Goal: Task Accomplishment & Management: Manage account settings

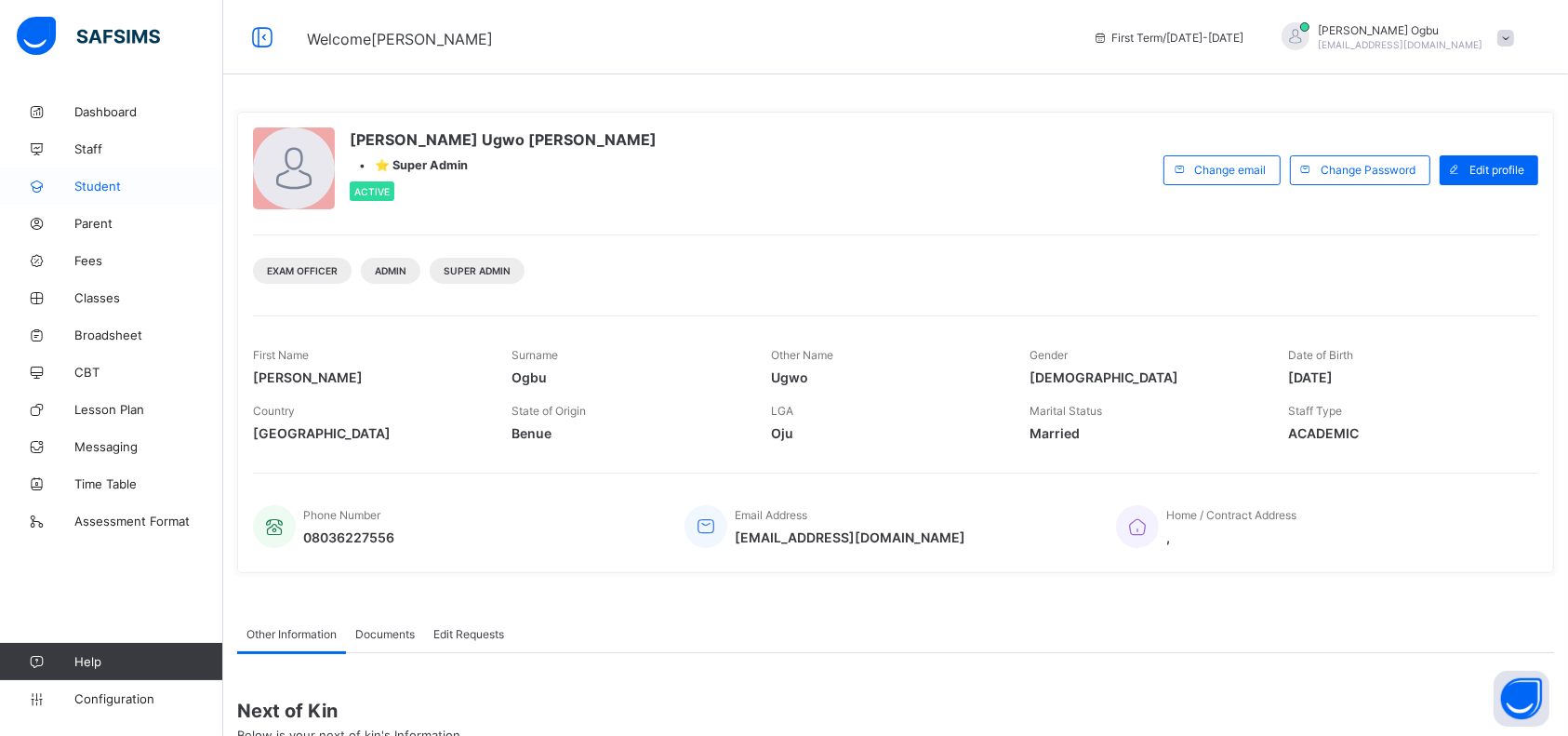
click at [101, 185] on span "Student" at bounding box center [149, 186] width 149 height 15
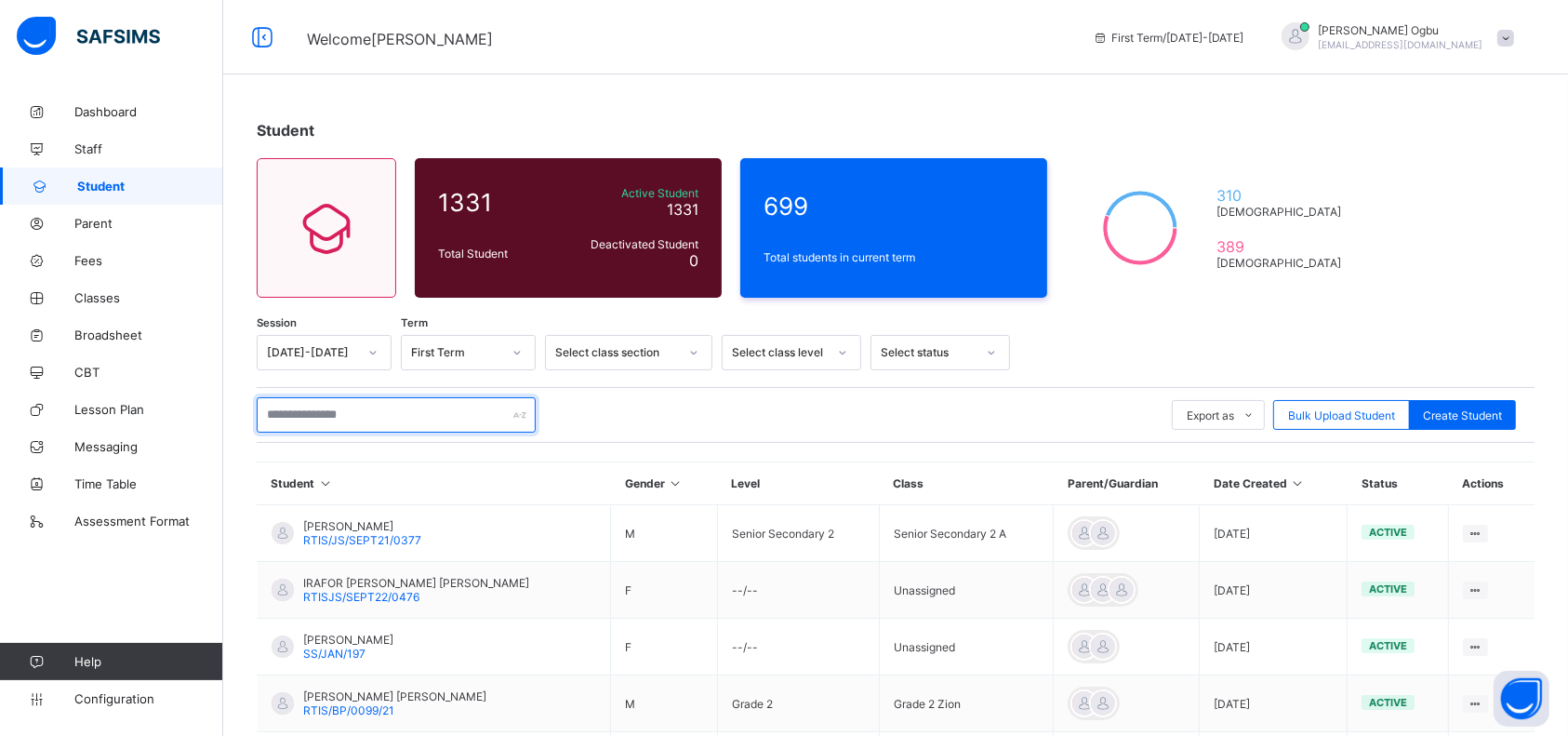
click at [298, 421] on input "text" at bounding box center [396, 416] width 279 height 36
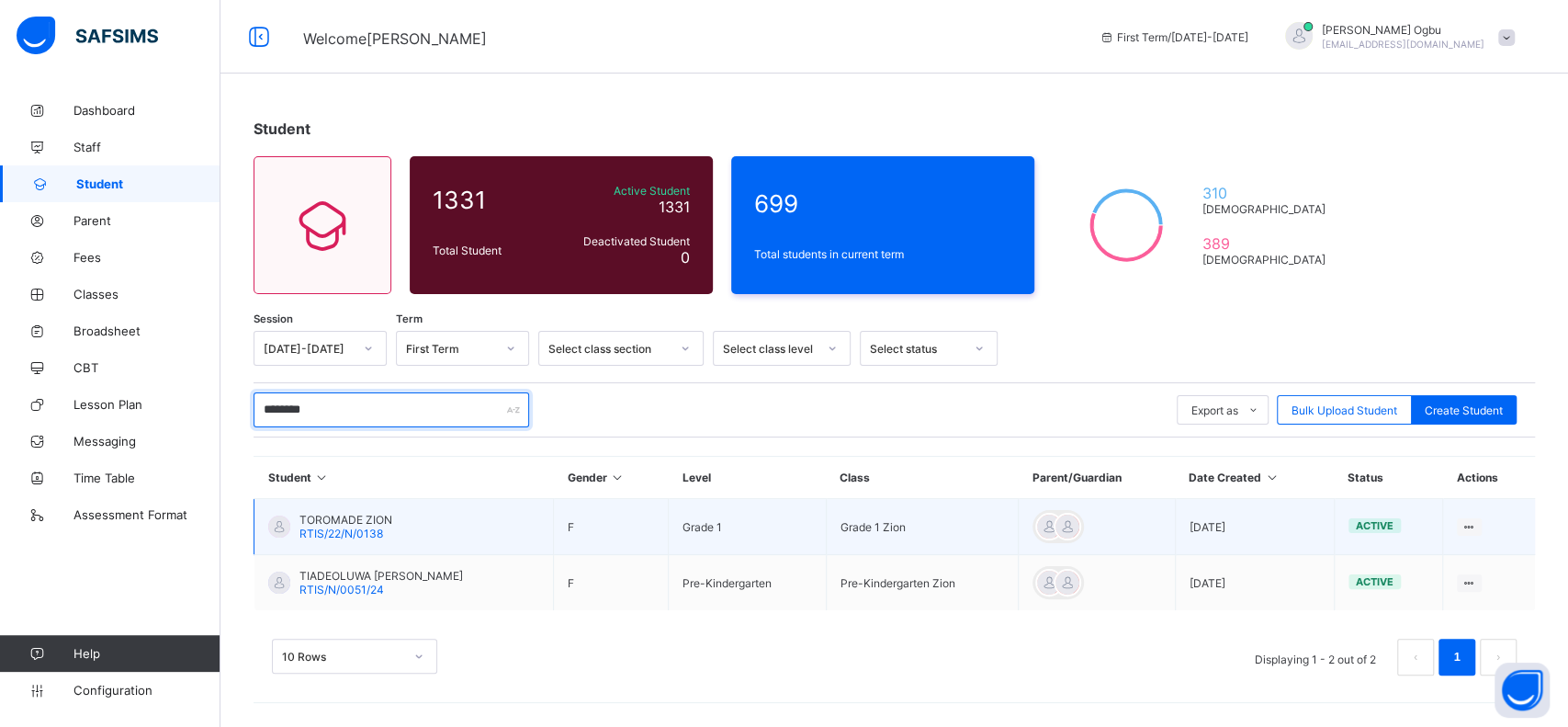
type input "********"
click at [320, 523] on span "TOROMADE ZION" at bounding box center [346, 520] width 92 height 14
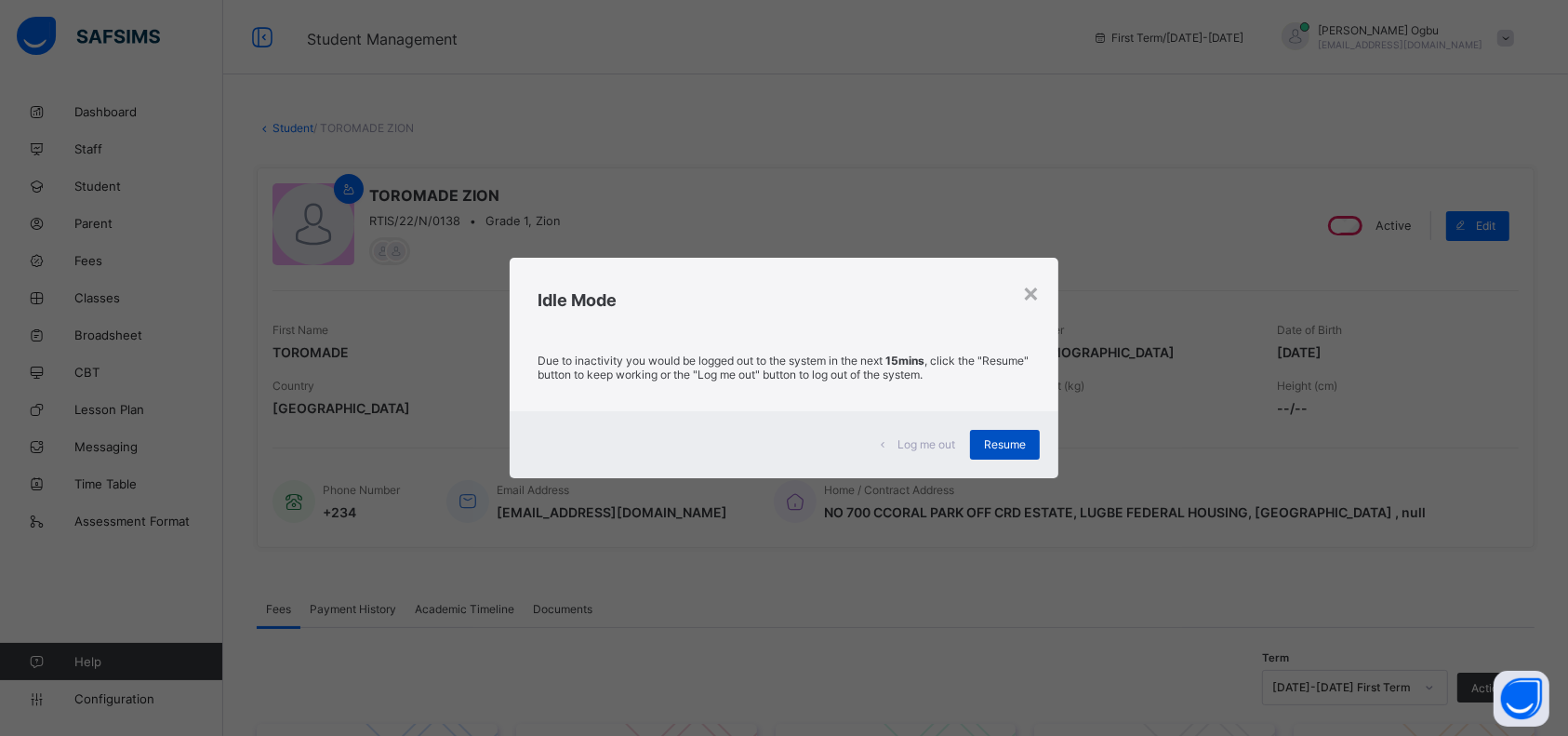
click at [997, 439] on span "Resume" at bounding box center [1005, 445] width 42 height 14
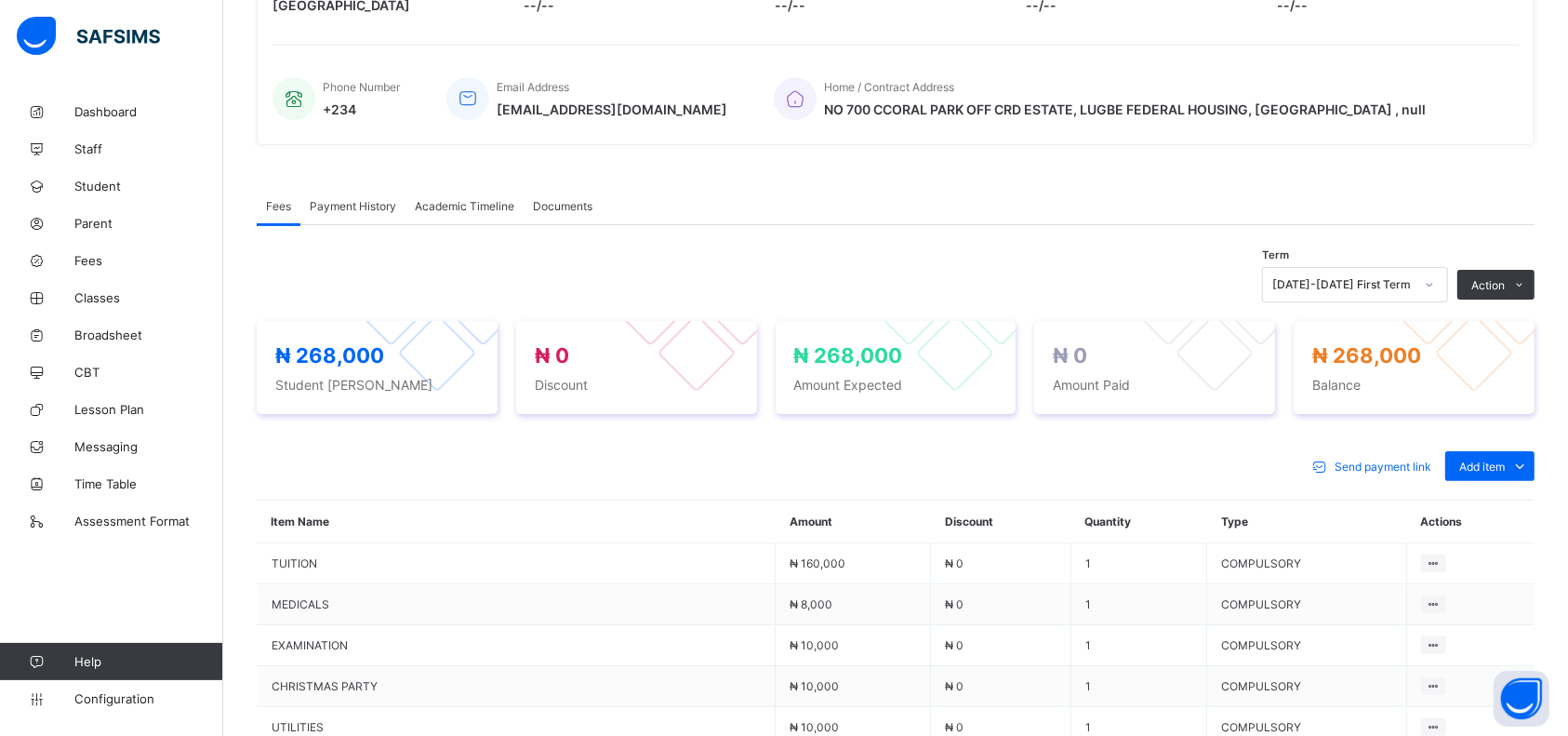
scroll to position [404, 0]
click at [1491, 489] on ul "Optional items Special bill" at bounding box center [1476, 523] width 119 height 69
click at [1500, 506] on div "Optional items" at bounding box center [1489, 507] width 75 height 19
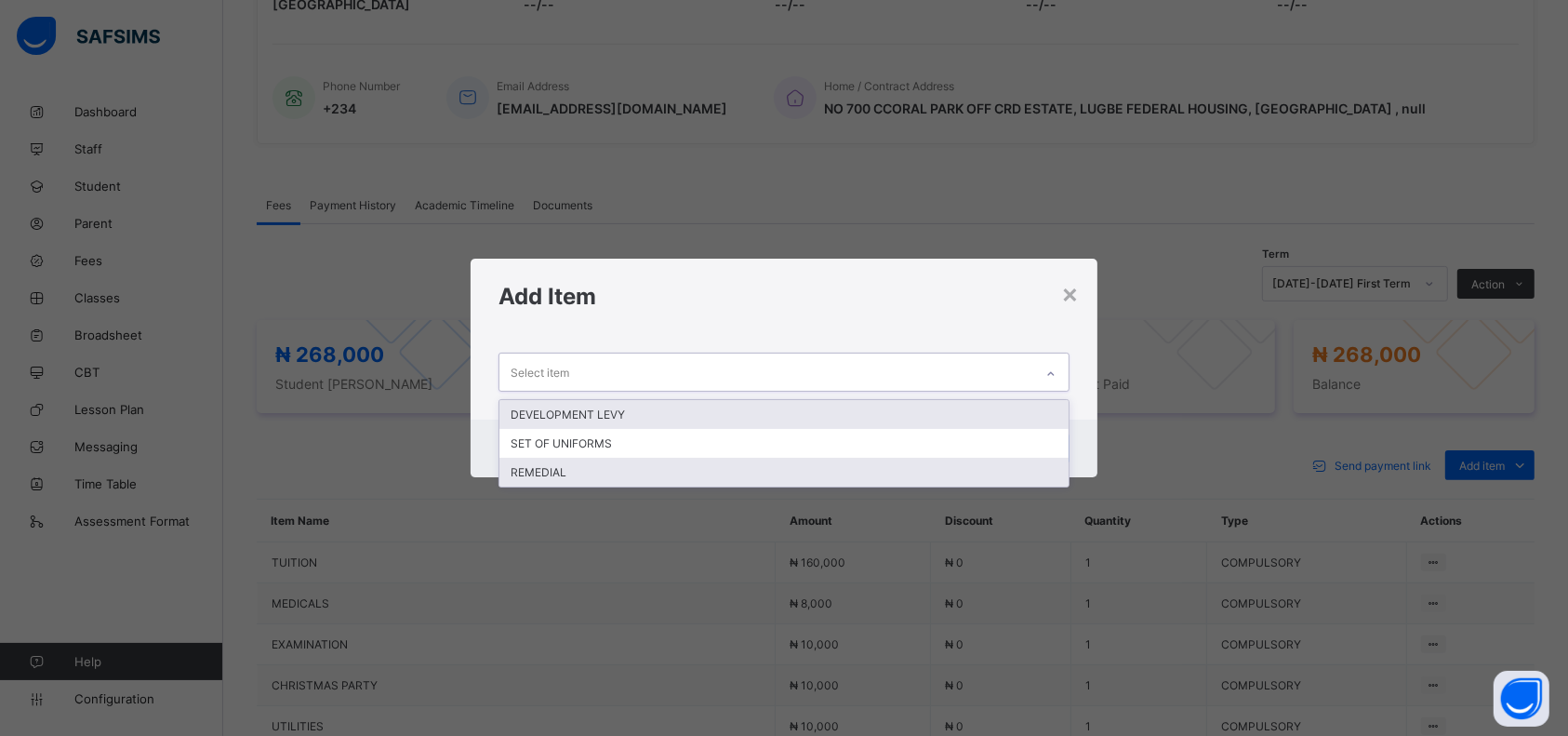
click at [715, 476] on div "REMEDIAL" at bounding box center [784, 471] width 570 height 29
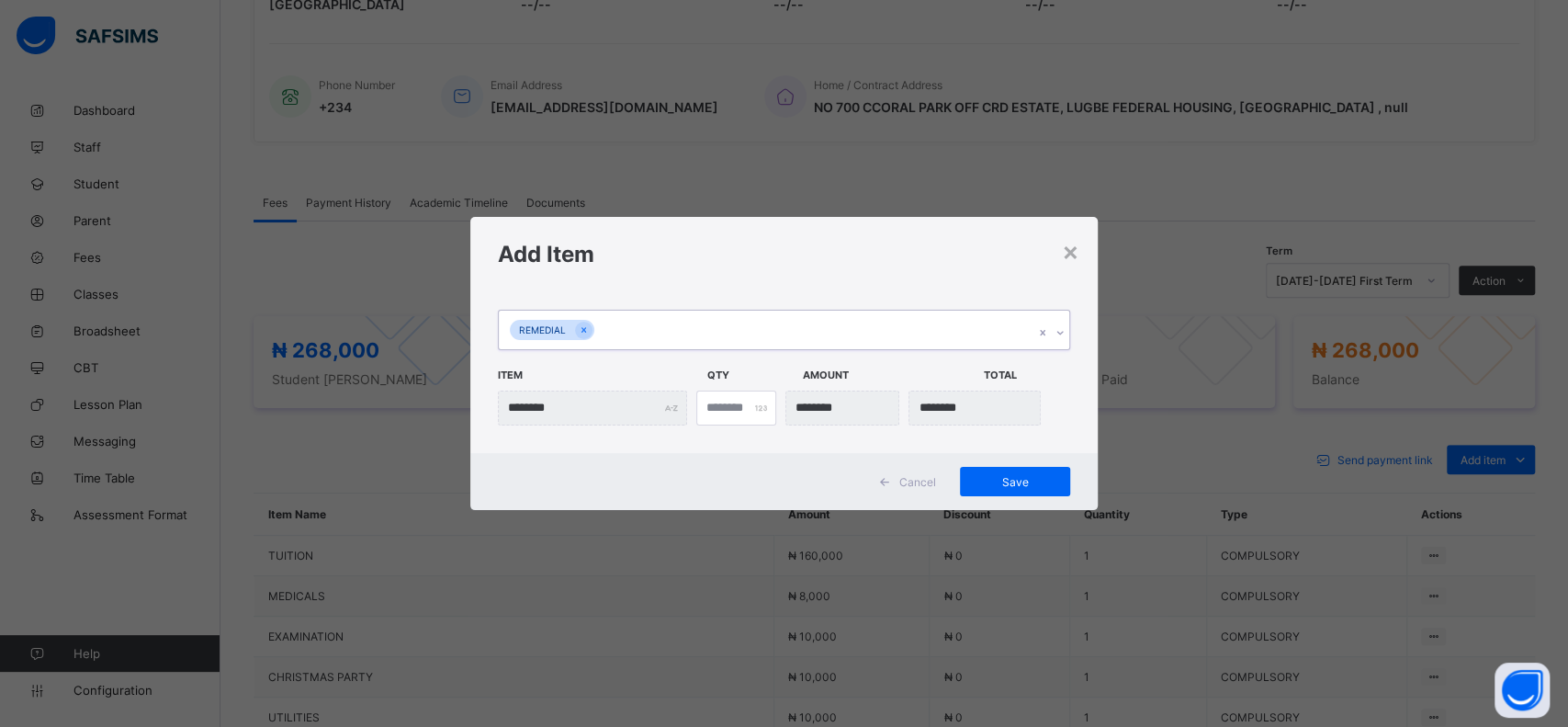
click at [978, 276] on div "Add Item" at bounding box center [784, 254] width 627 height 75
click at [1014, 483] on span "Save" at bounding box center [1015, 482] width 82 height 14
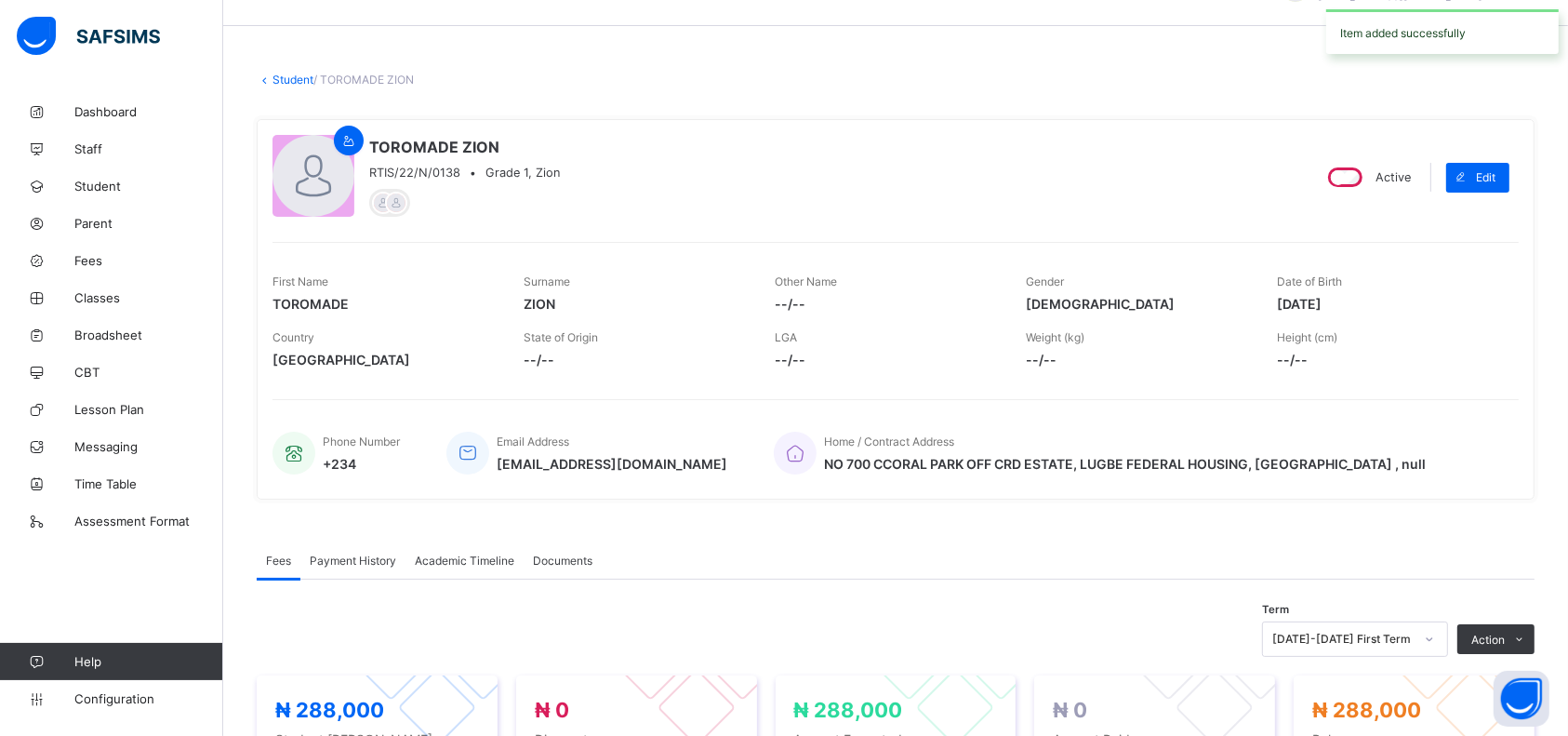
scroll to position [0, 0]
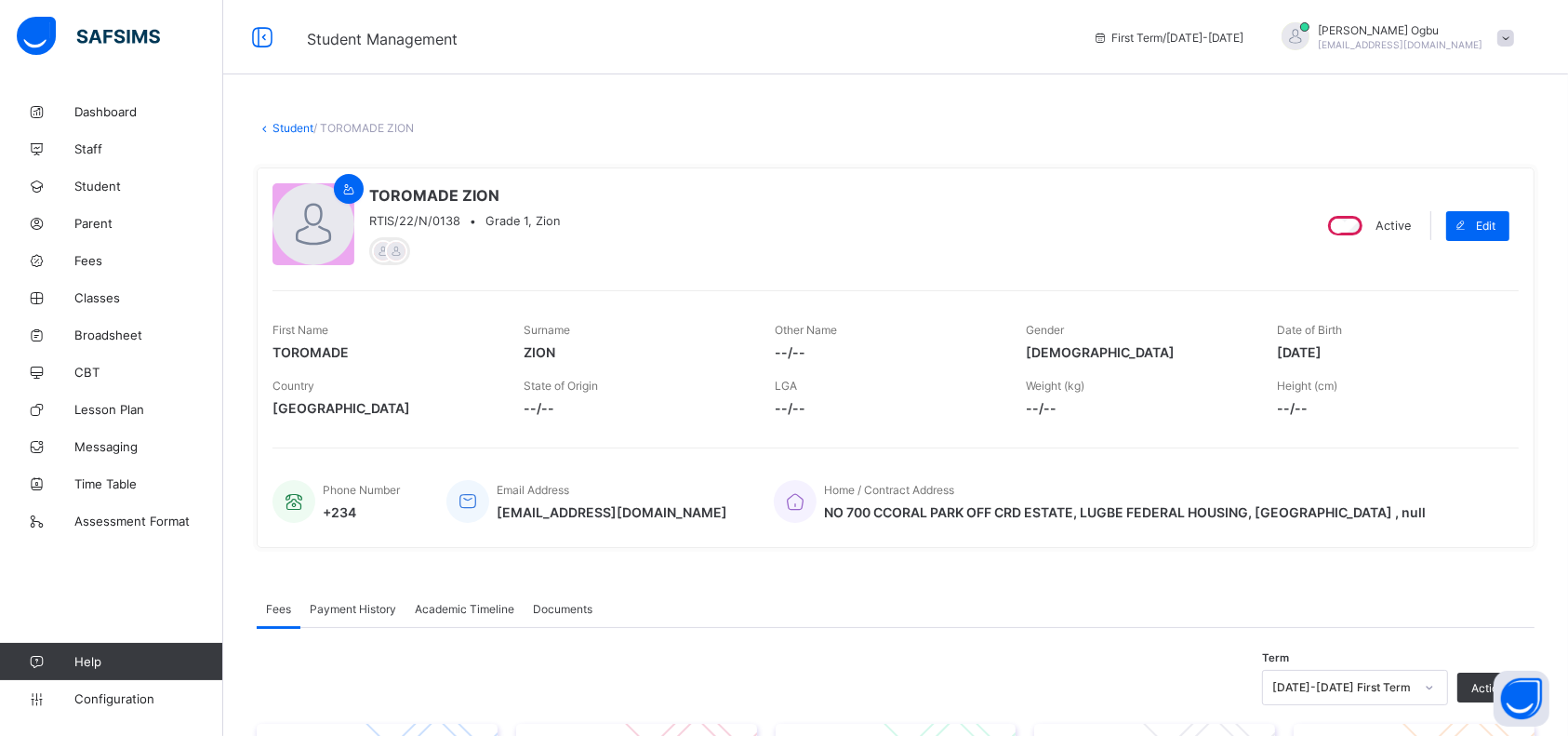
click at [303, 123] on link "Student" at bounding box center [292, 128] width 41 height 14
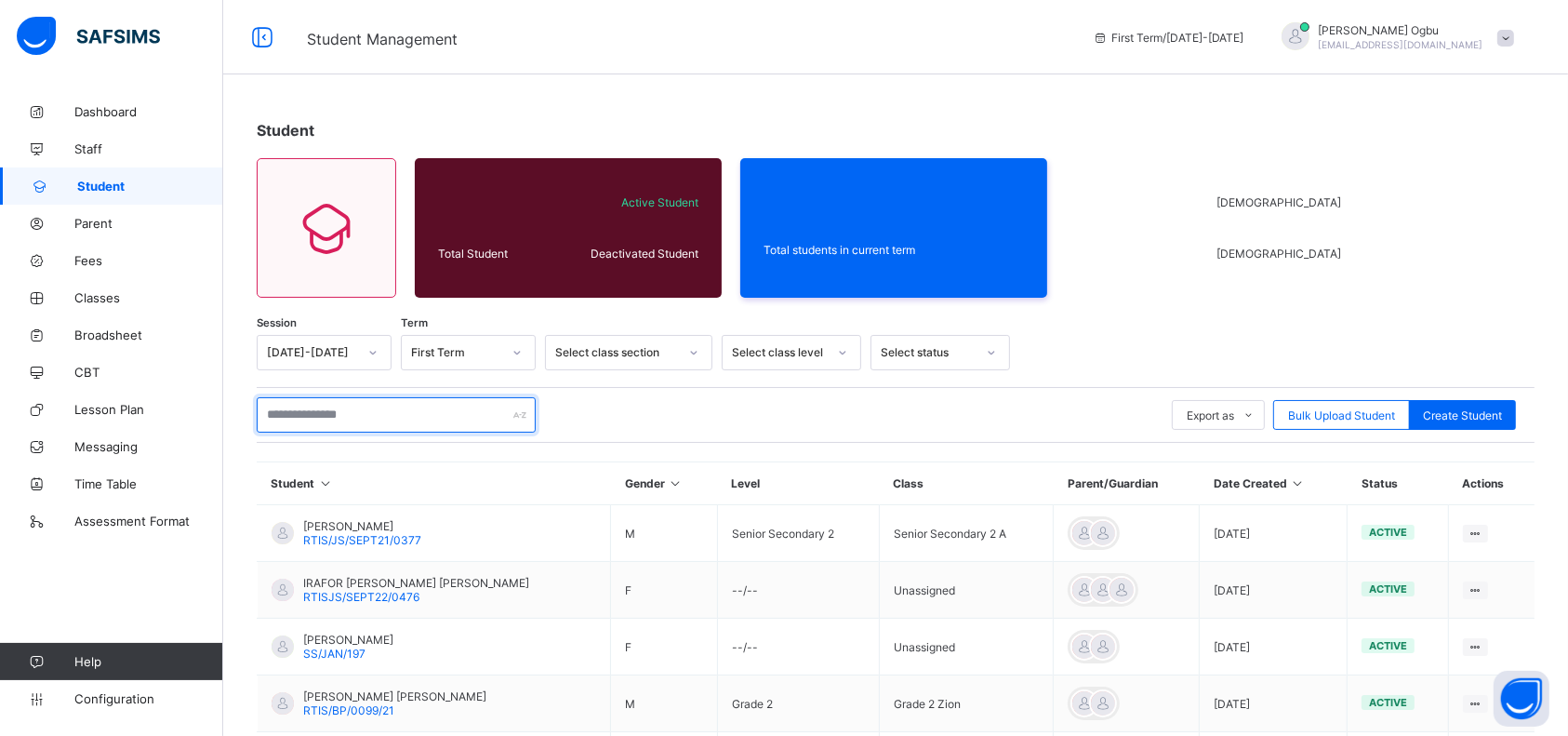
click at [382, 417] on input "text" at bounding box center [396, 416] width 279 height 36
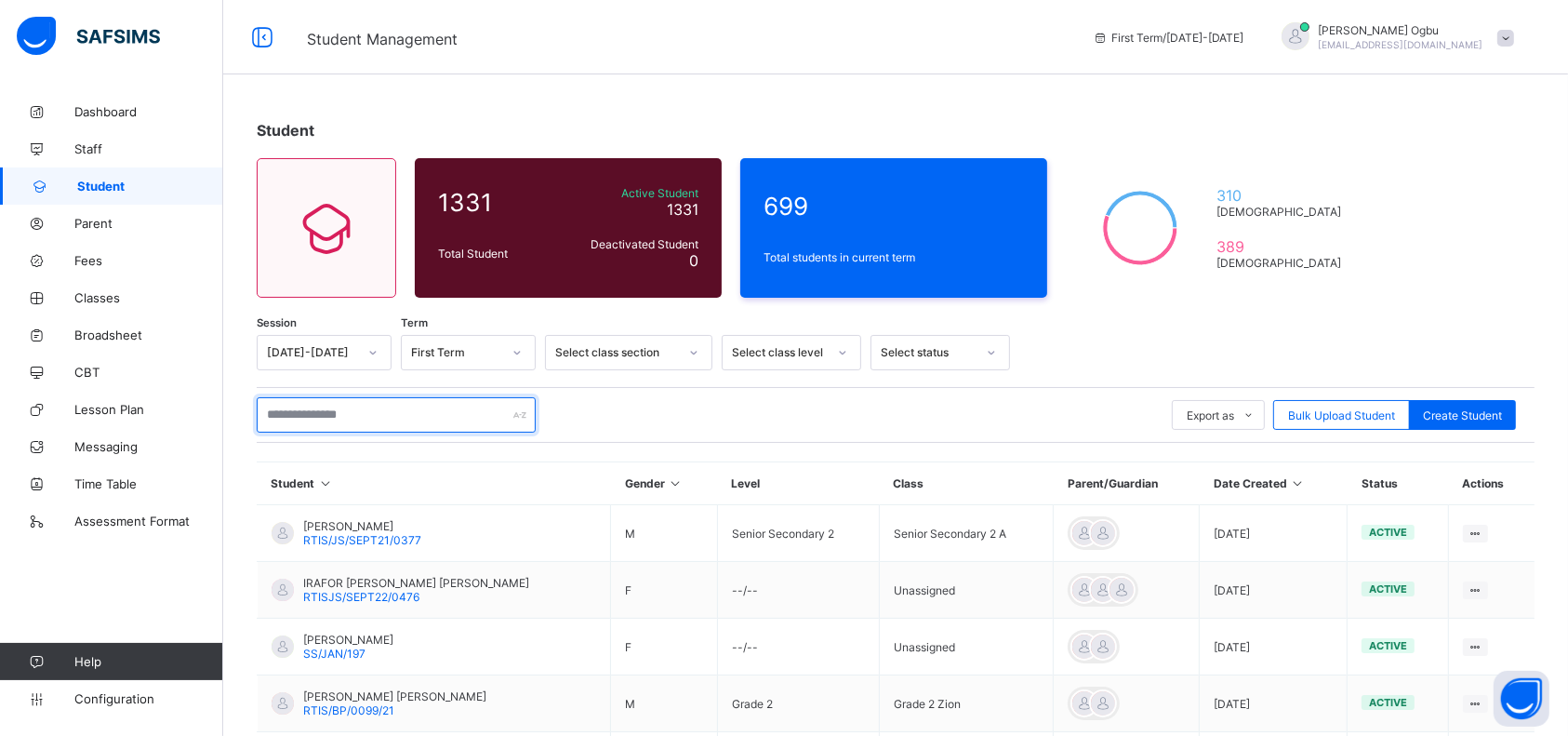
type input "*"
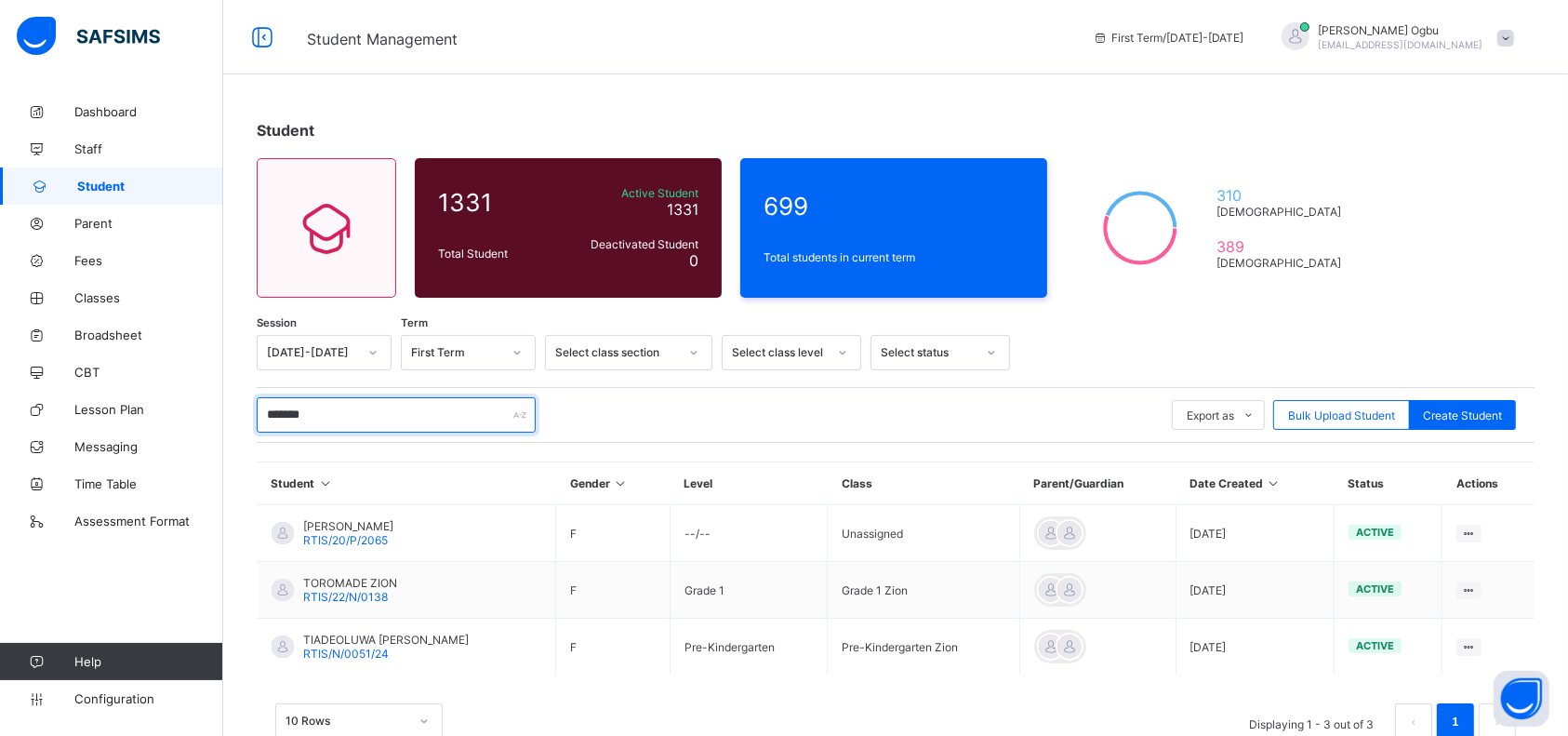
type input "********"
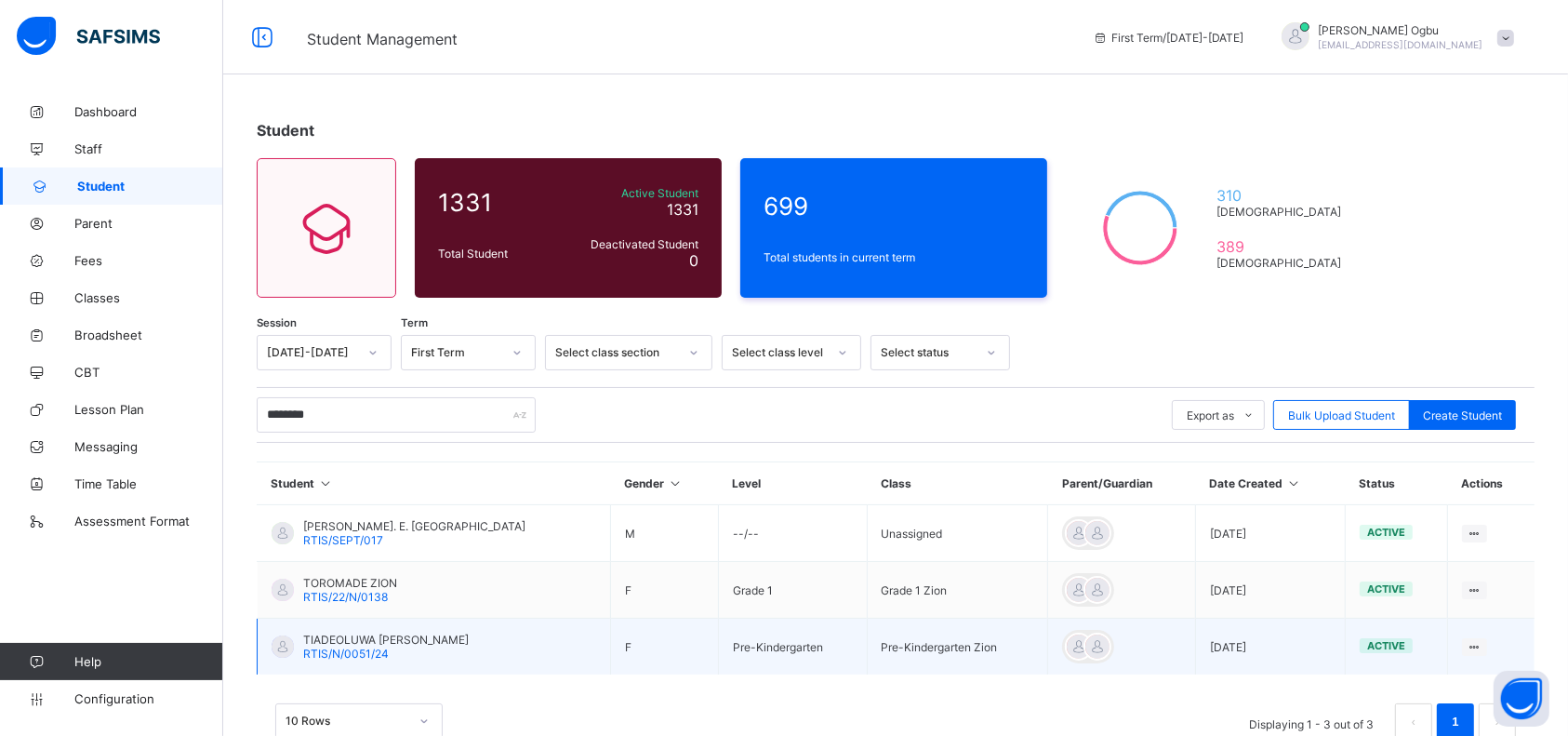
click at [369, 643] on span "TIADEOLUWA [PERSON_NAME]" at bounding box center [386, 640] width 166 height 14
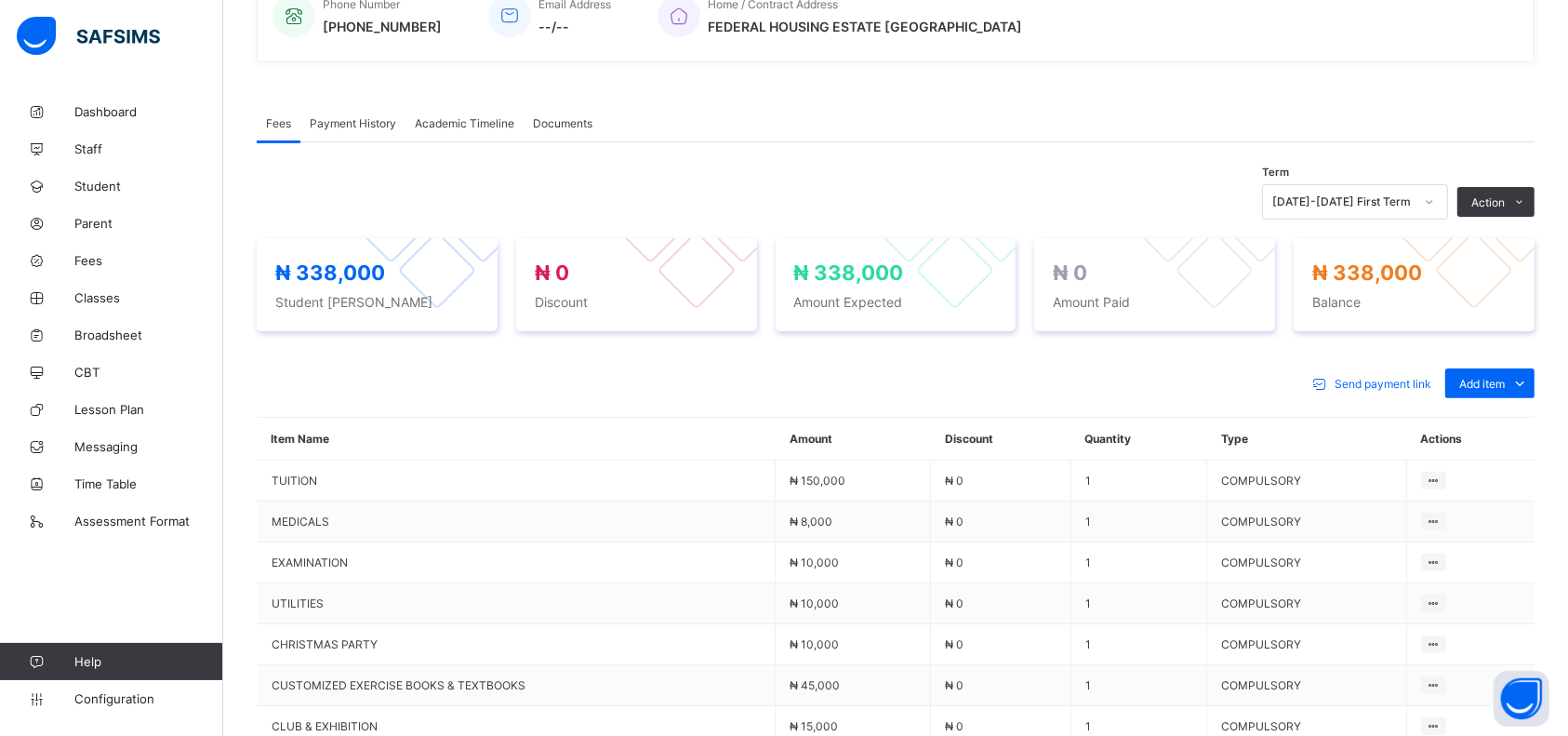
scroll to position [762, 0]
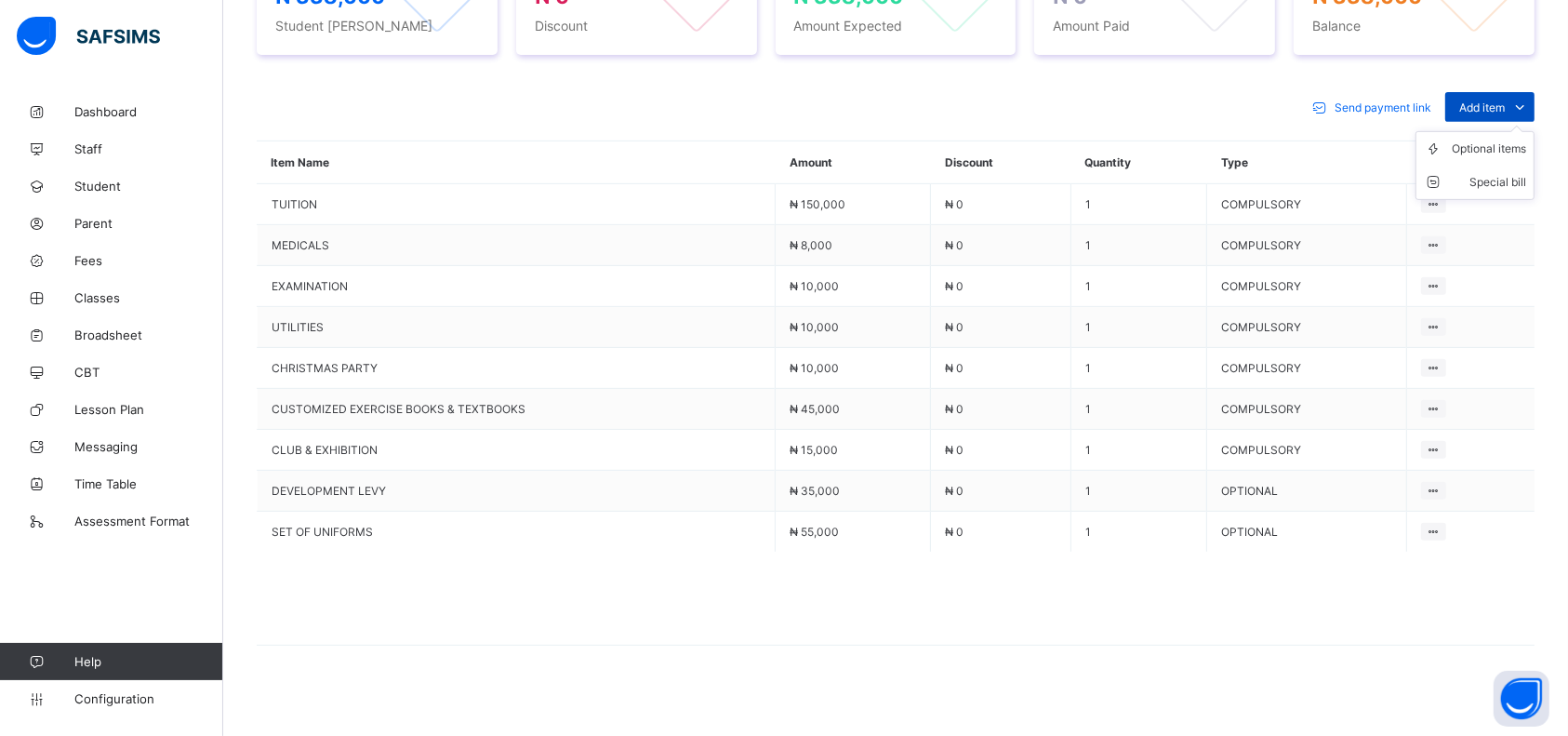
click at [1505, 100] on span "Add item" at bounding box center [1482, 107] width 46 height 14
click at [1484, 141] on div "Optional items" at bounding box center [1489, 148] width 75 height 19
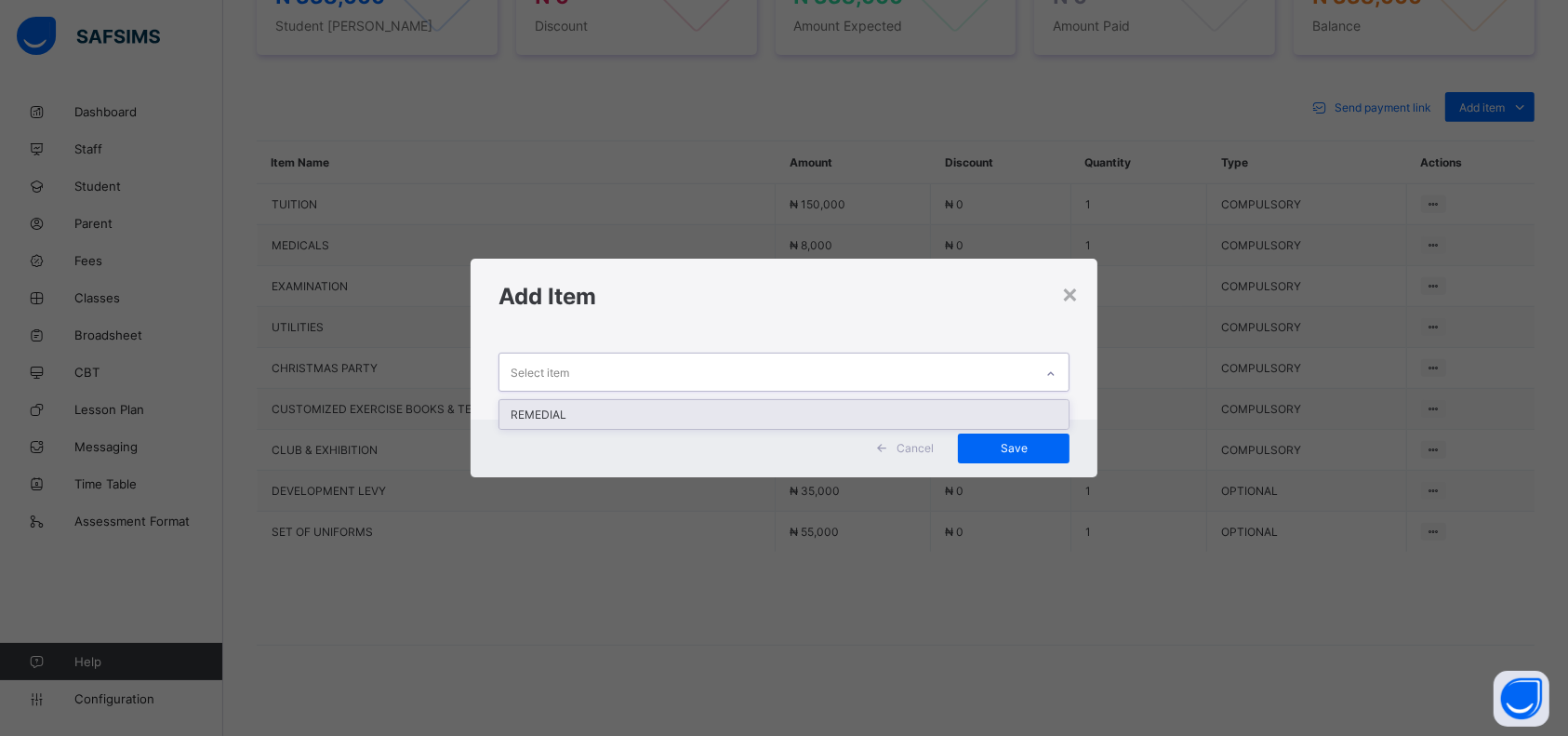
click at [760, 411] on div "REMEDIAL" at bounding box center [784, 414] width 570 height 29
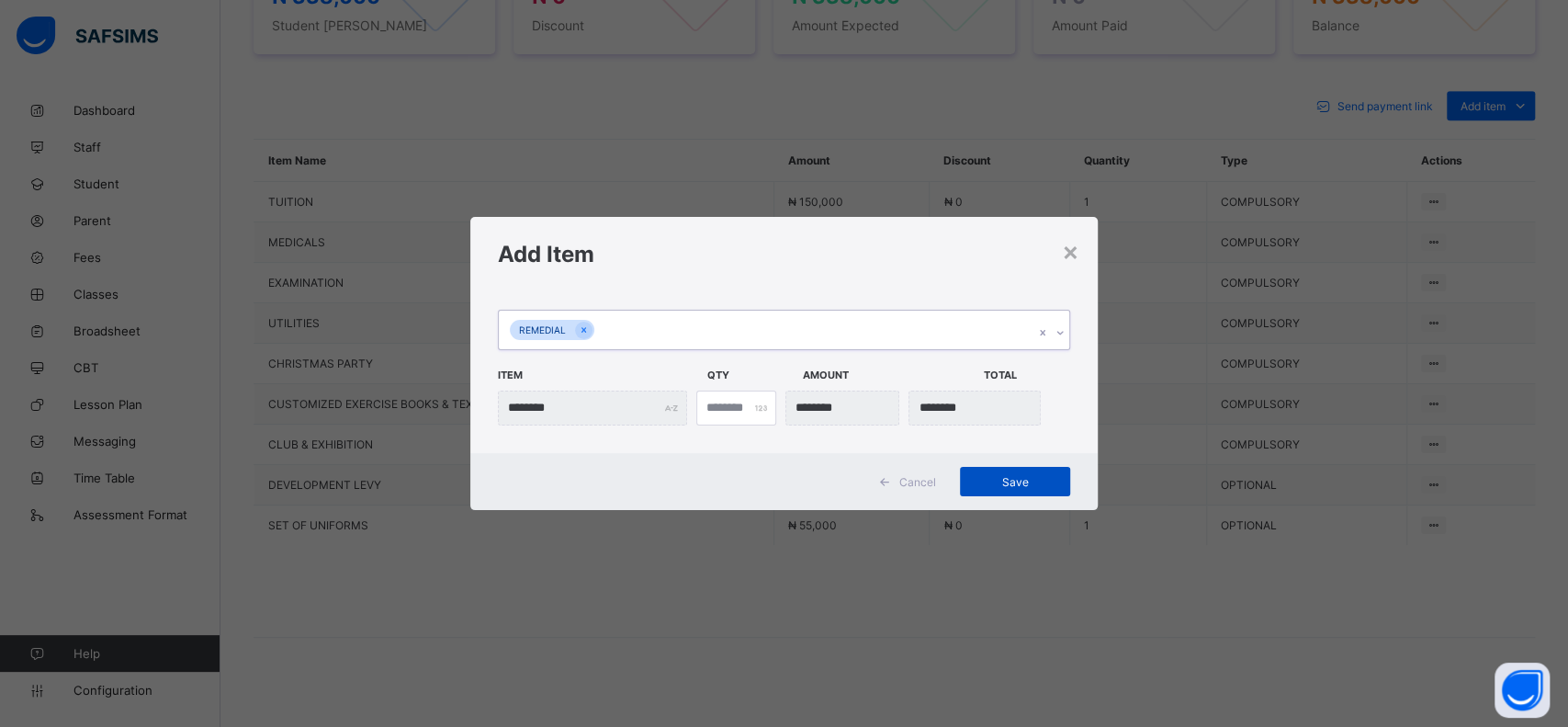
click at [993, 485] on span "Save" at bounding box center [1015, 482] width 82 height 14
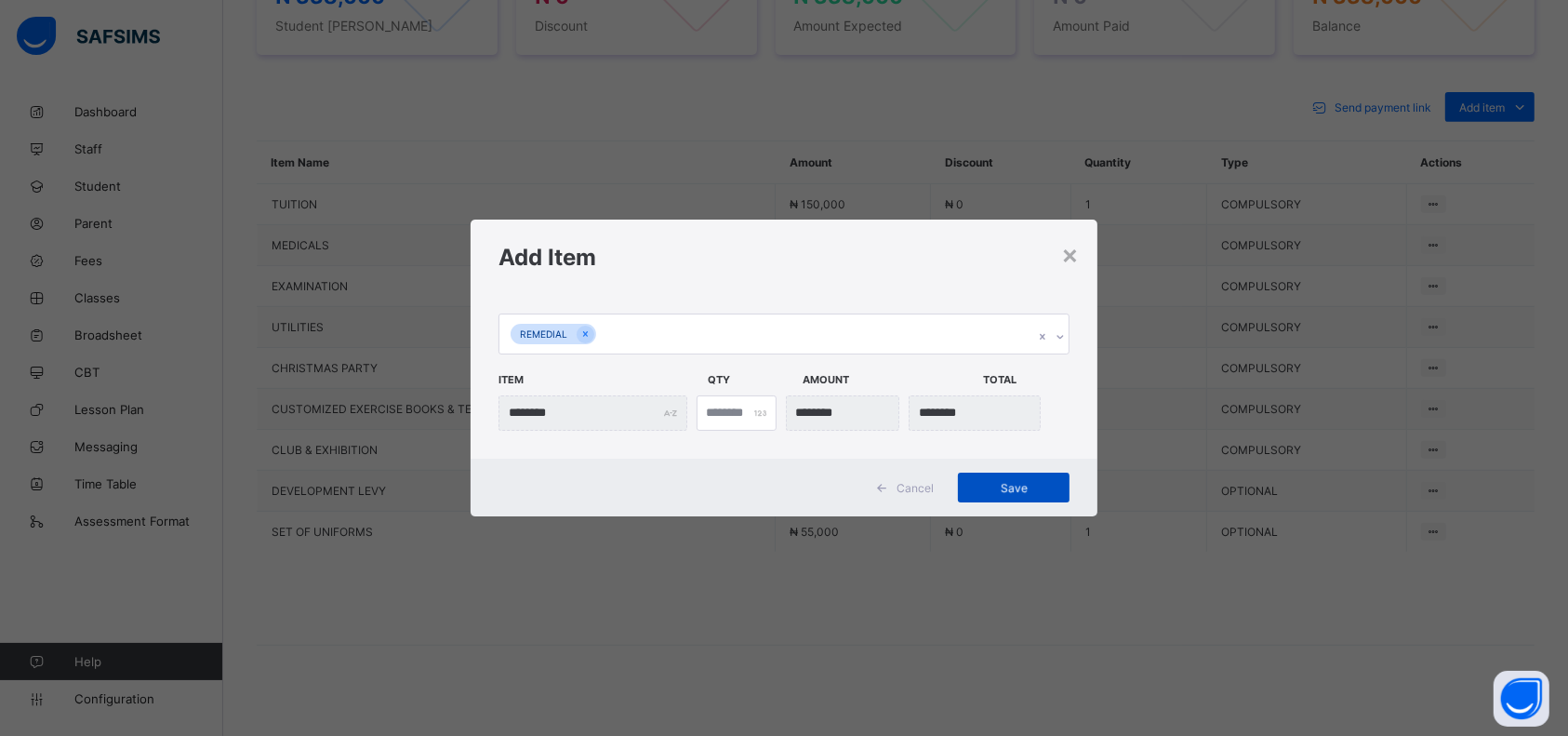
scroll to position [514, 0]
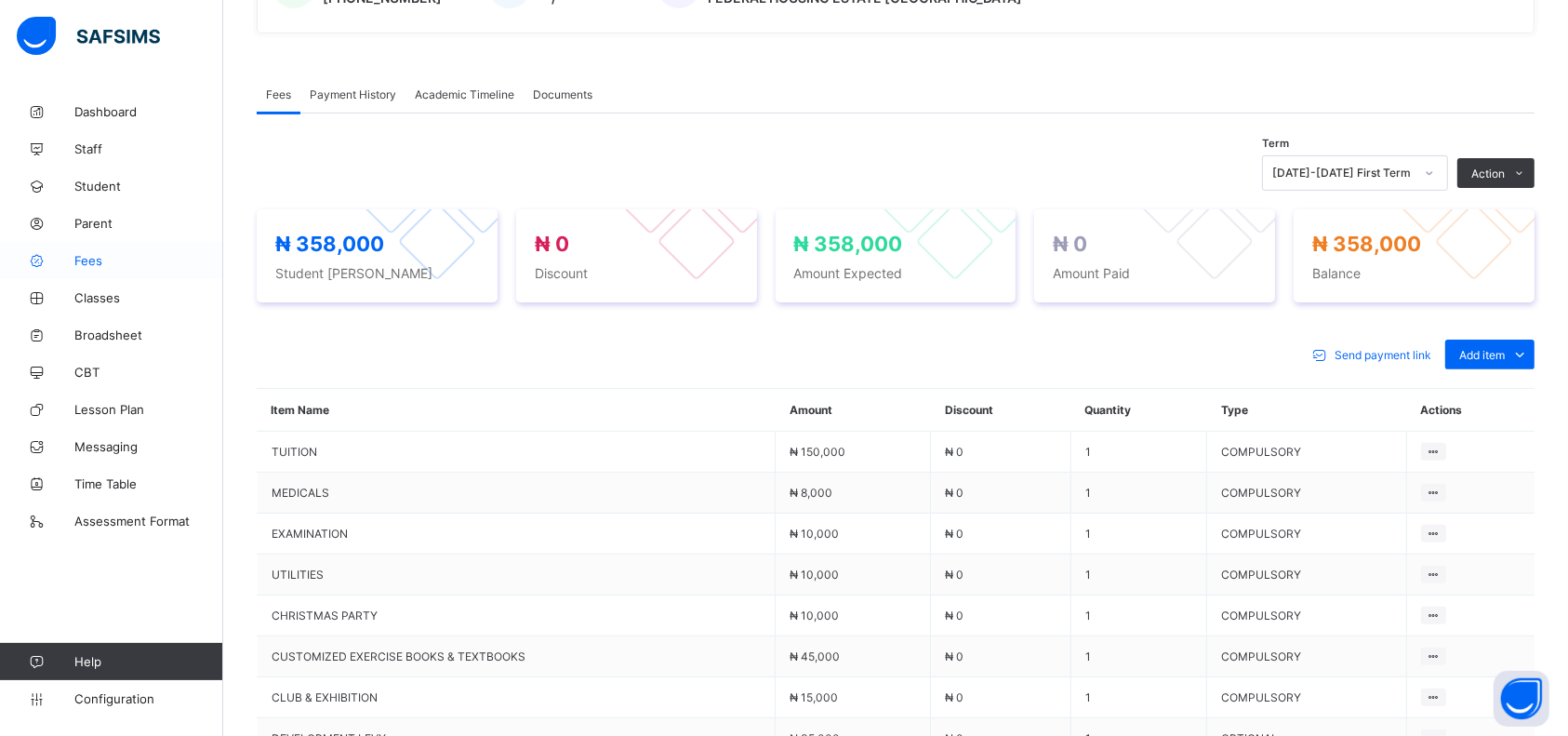
click at [85, 255] on span "Fees" at bounding box center [149, 260] width 149 height 15
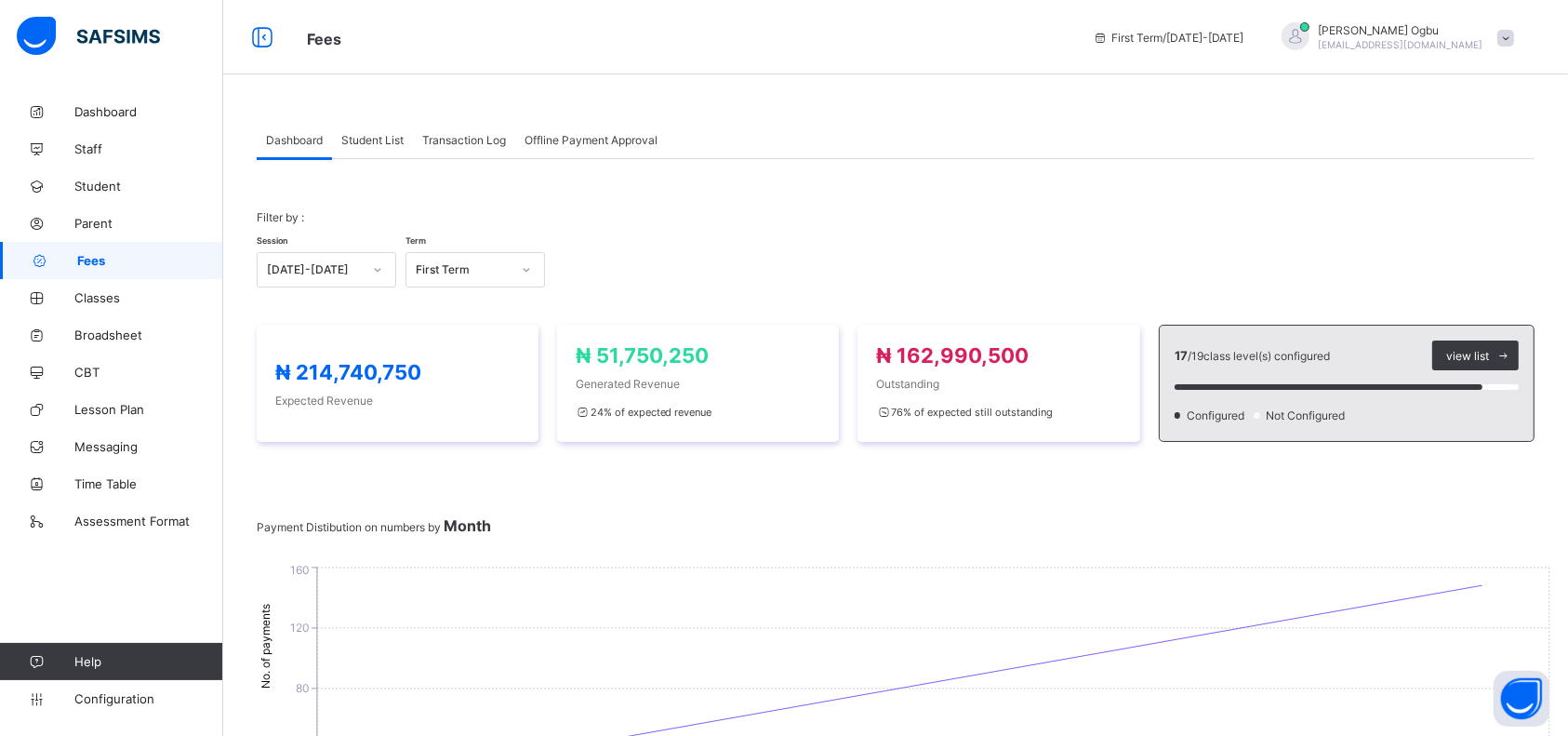
click at [93, 184] on span "Student" at bounding box center [149, 186] width 149 height 15
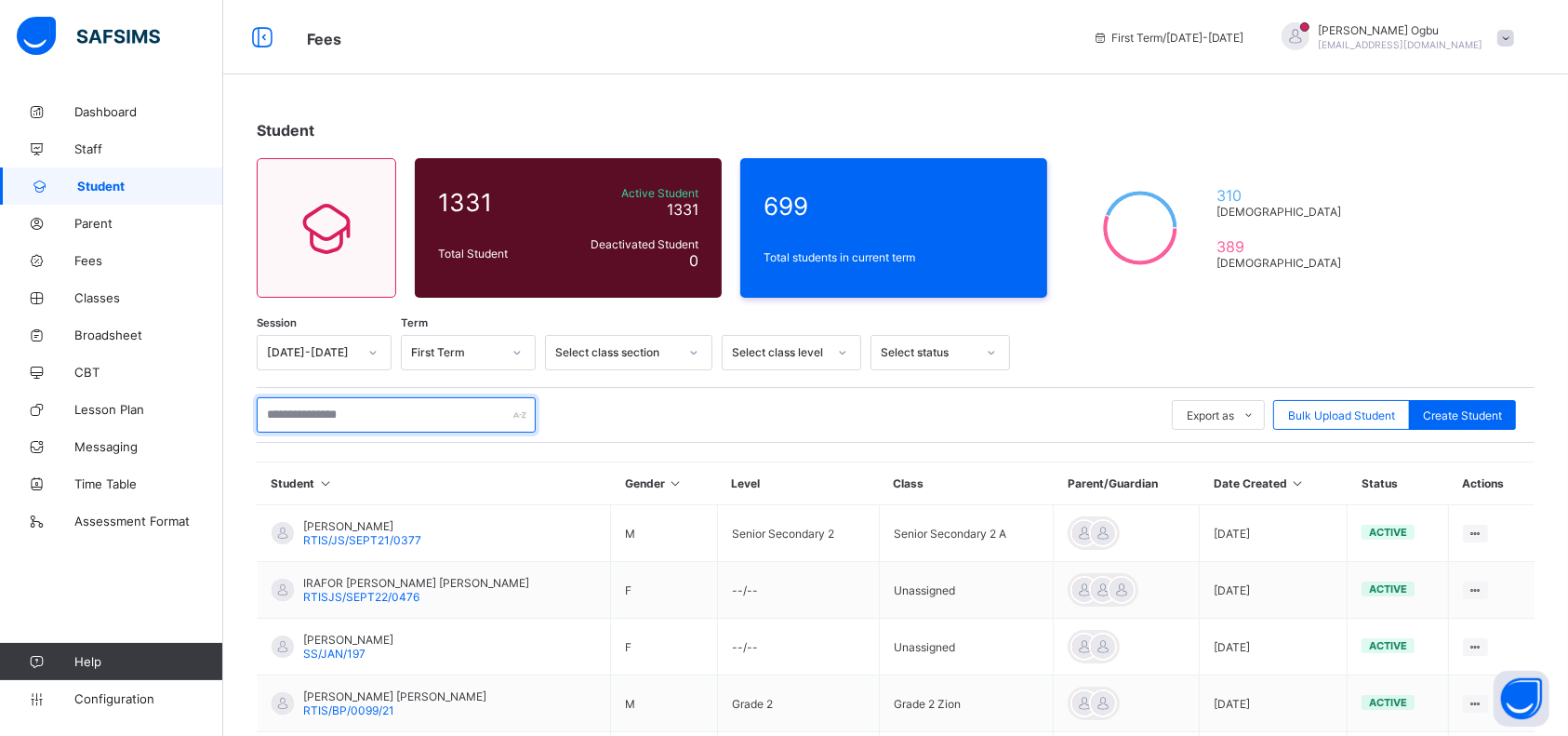
click at [380, 406] on input "text" at bounding box center [396, 416] width 279 height 36
click at [97, 212] on link "Parent" at bounding box center [111, 223] width 224 height 37
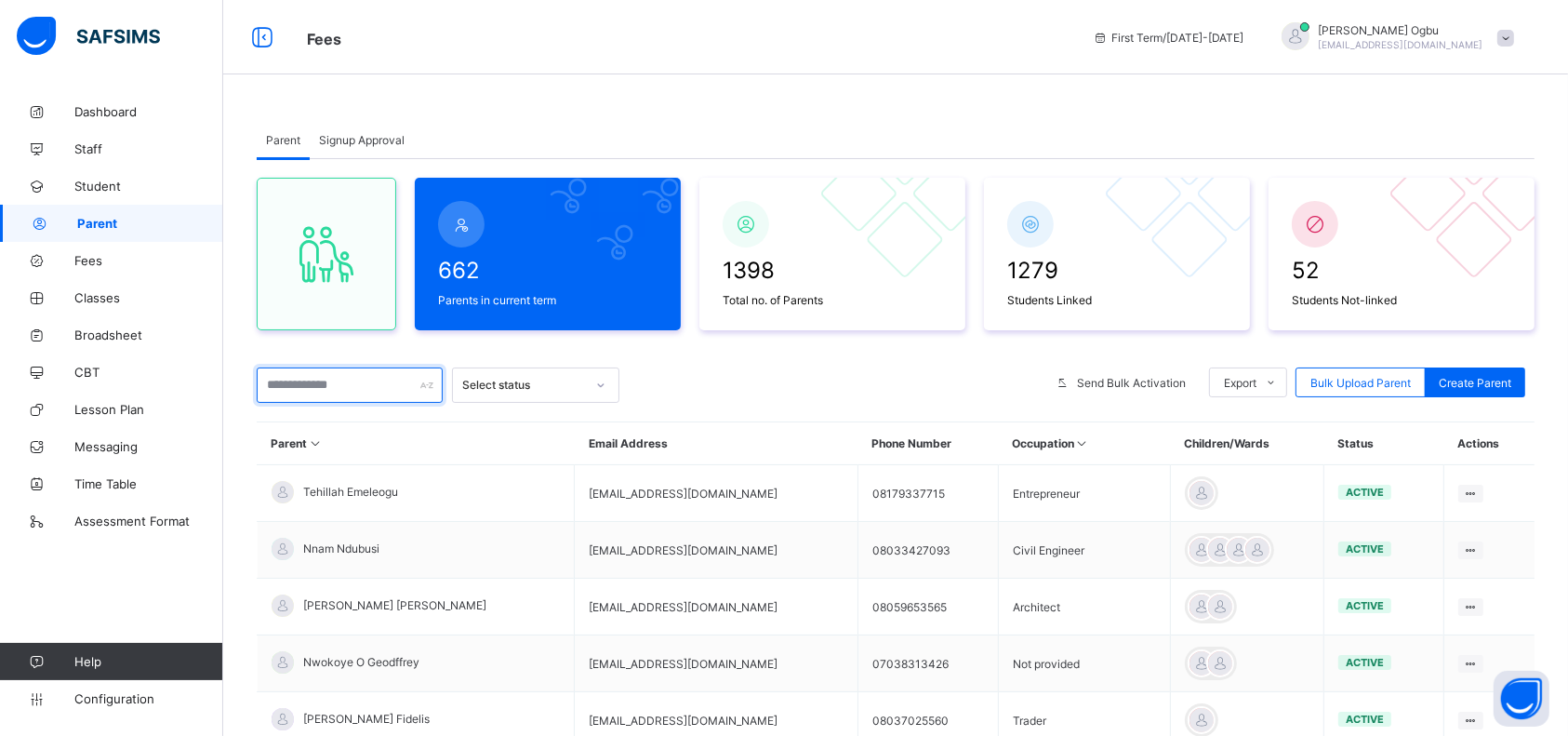
click at [321, 380] on input "text" at bounding box center [349, 386] width 186 height 36
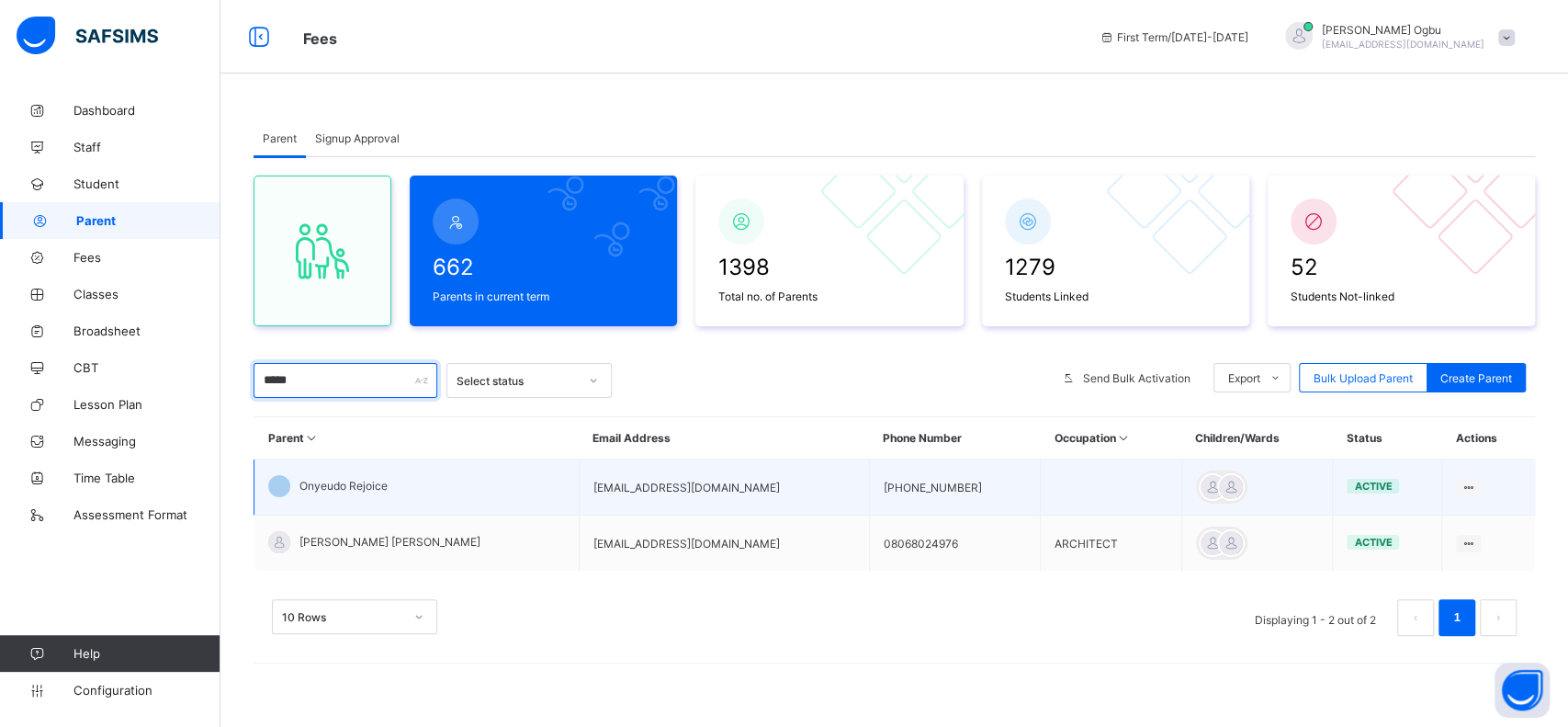
type input "*****"
drag, startPoint x: 721, startPoint y: 478, endPoint x: 582, endPoint y: 464, distance: 139.7
click at [582, 464] on tr "Onyeudo Rejoice [EMAIL_ADDRESS][DOMAIN_NAME] [PHONE_NUMBER] active Edit Parent …" at bounding box center [894, 487] width 1281 height 56
copy tr "[EMAIL_ADDRESS][DOMAIN_NAME]"
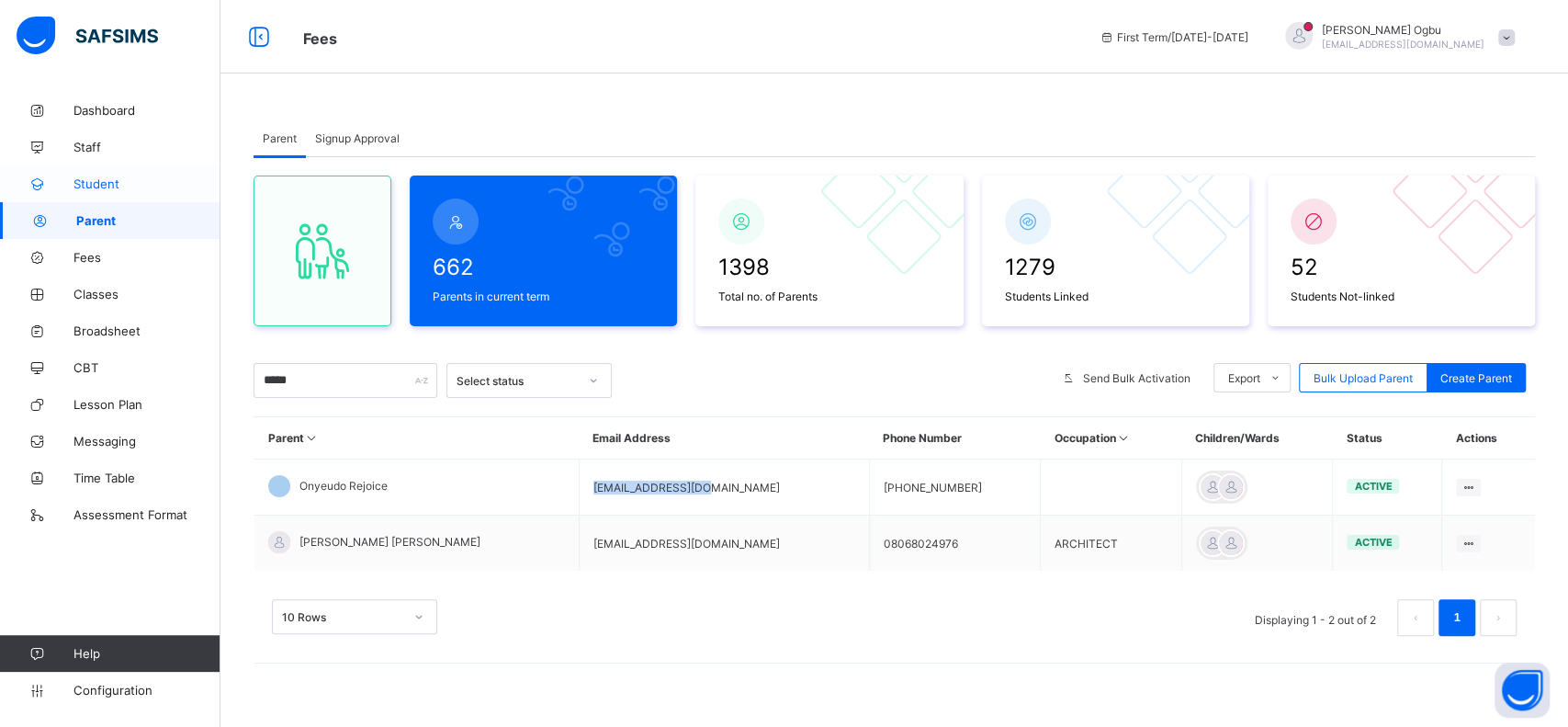
click at [92, 178] on span "Student" at bounding box center [147, 184] width 147 height 15
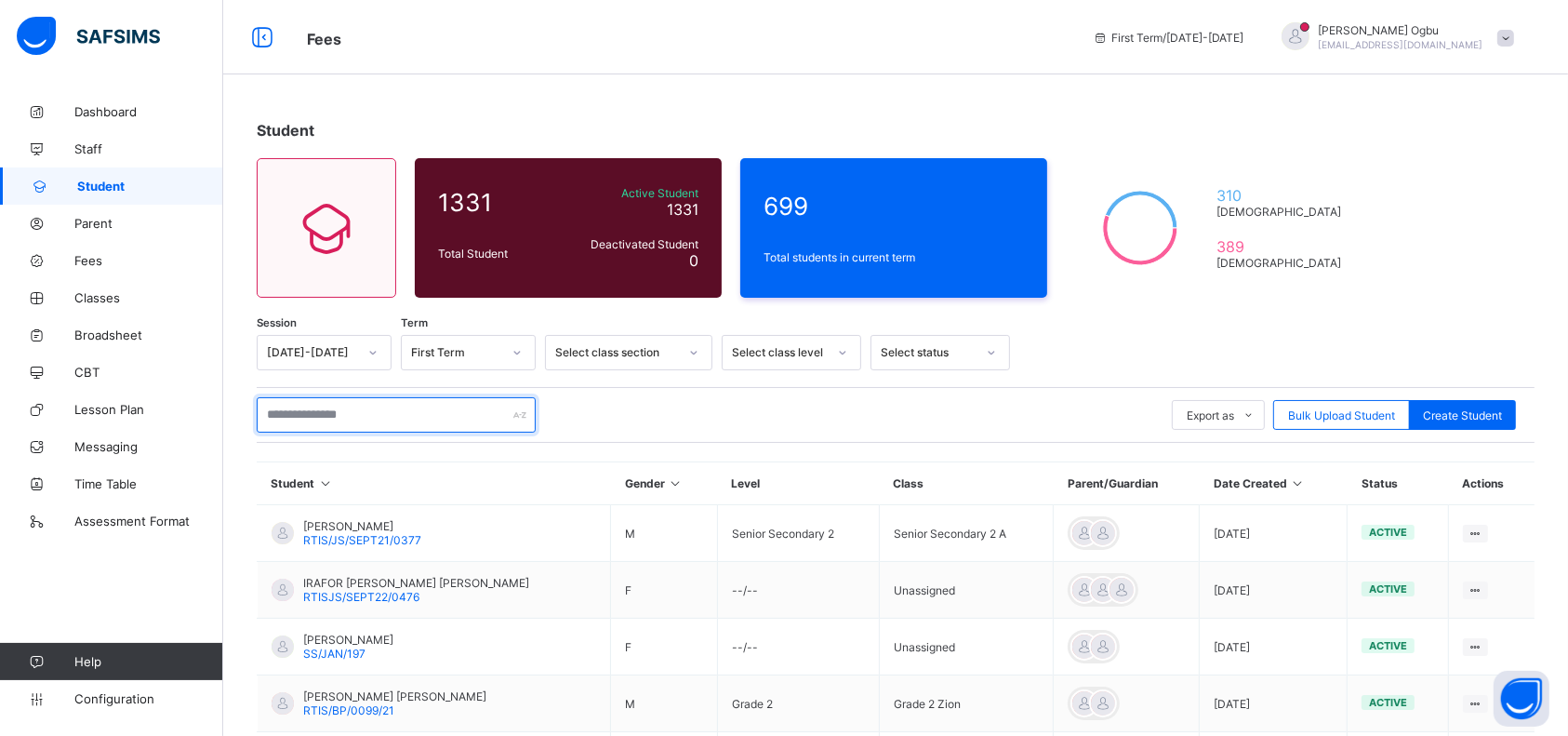
click at [295, 409] on input "text" at bounding box center [396, 416] width 279 height 36
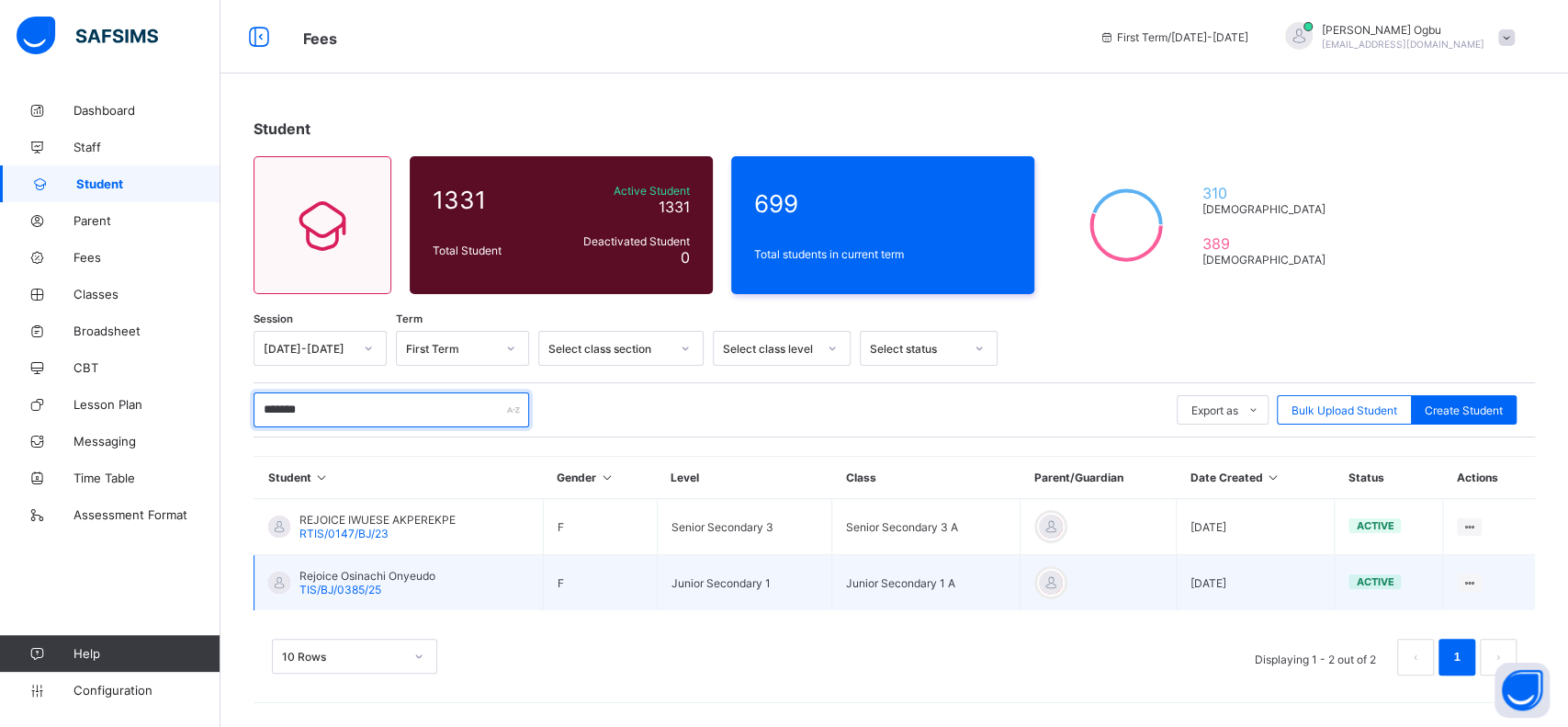
type input "*******"
click at [338, 578] on span "Rejoice Osinachi Onyeudo" at bounding box center [367, 576] width 135 height 14
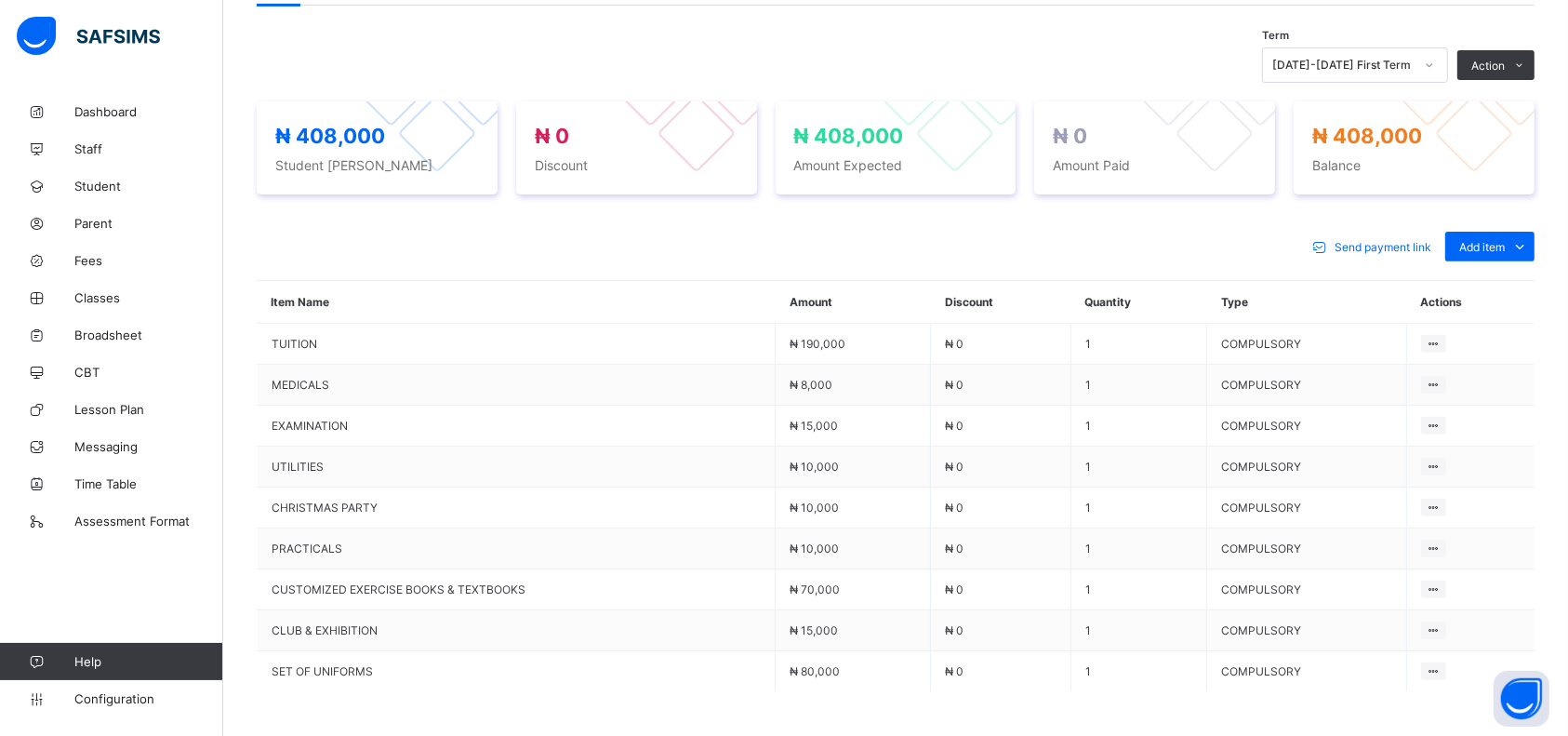
scroll to position [614, 0]
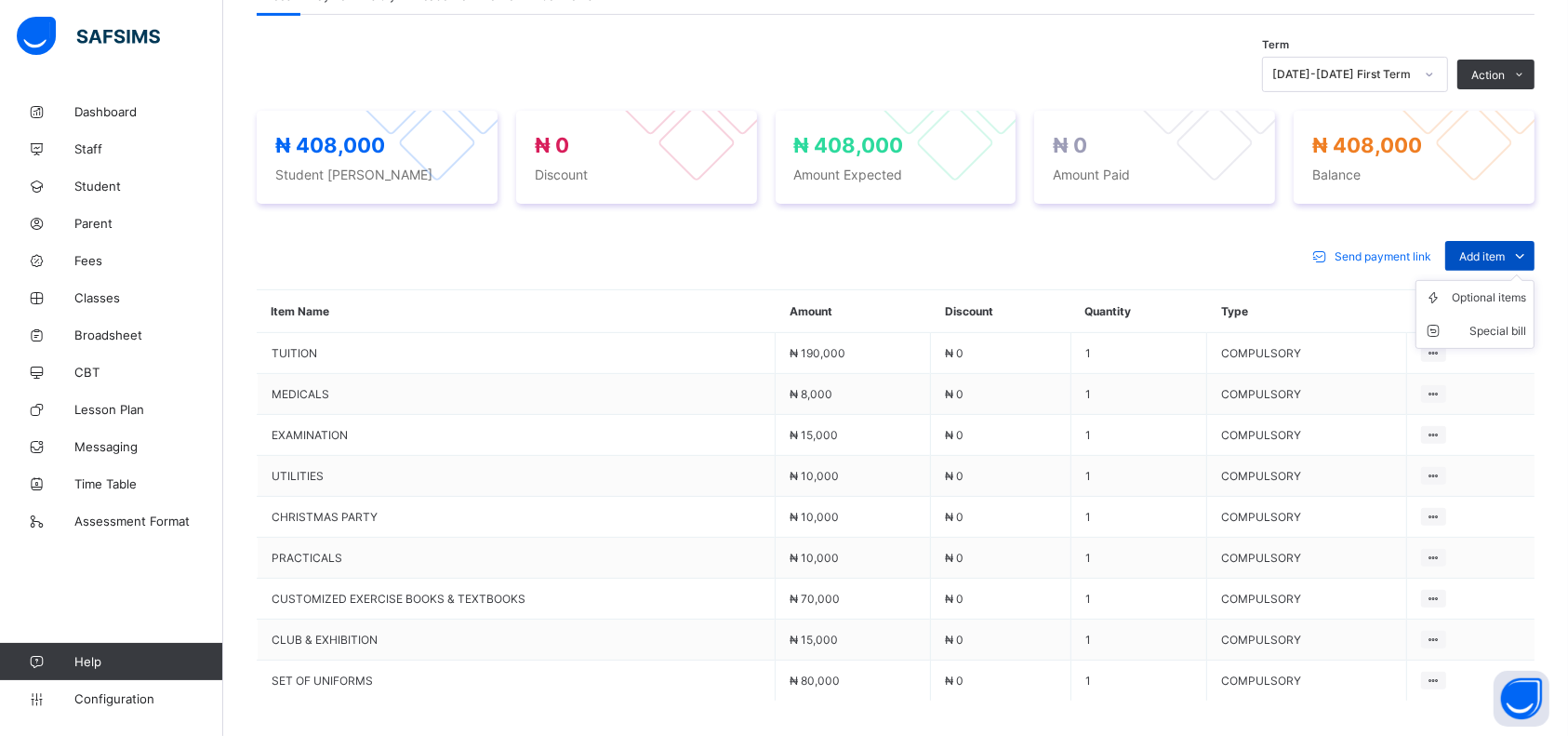
click at [1522, 242] on div "Add item" at bounding box center [1490, 256] width 89 height 30
click at [1506, 297] on div "Optional items" at bounding box center [1489, 297] width 75 height 19
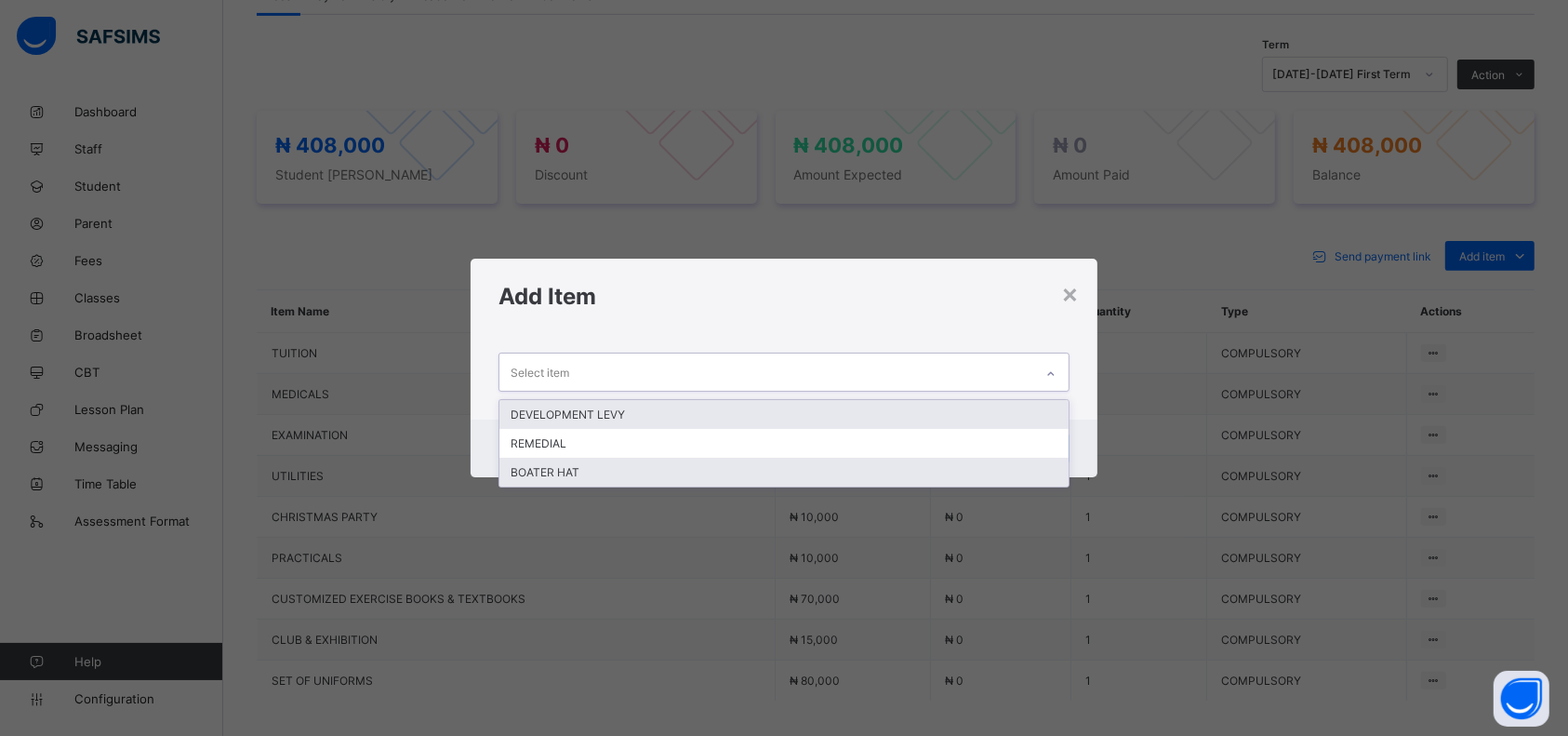
click at [902, 464] on div "BOATER HAT" at bounding box center [784, 471] width 570 height 29
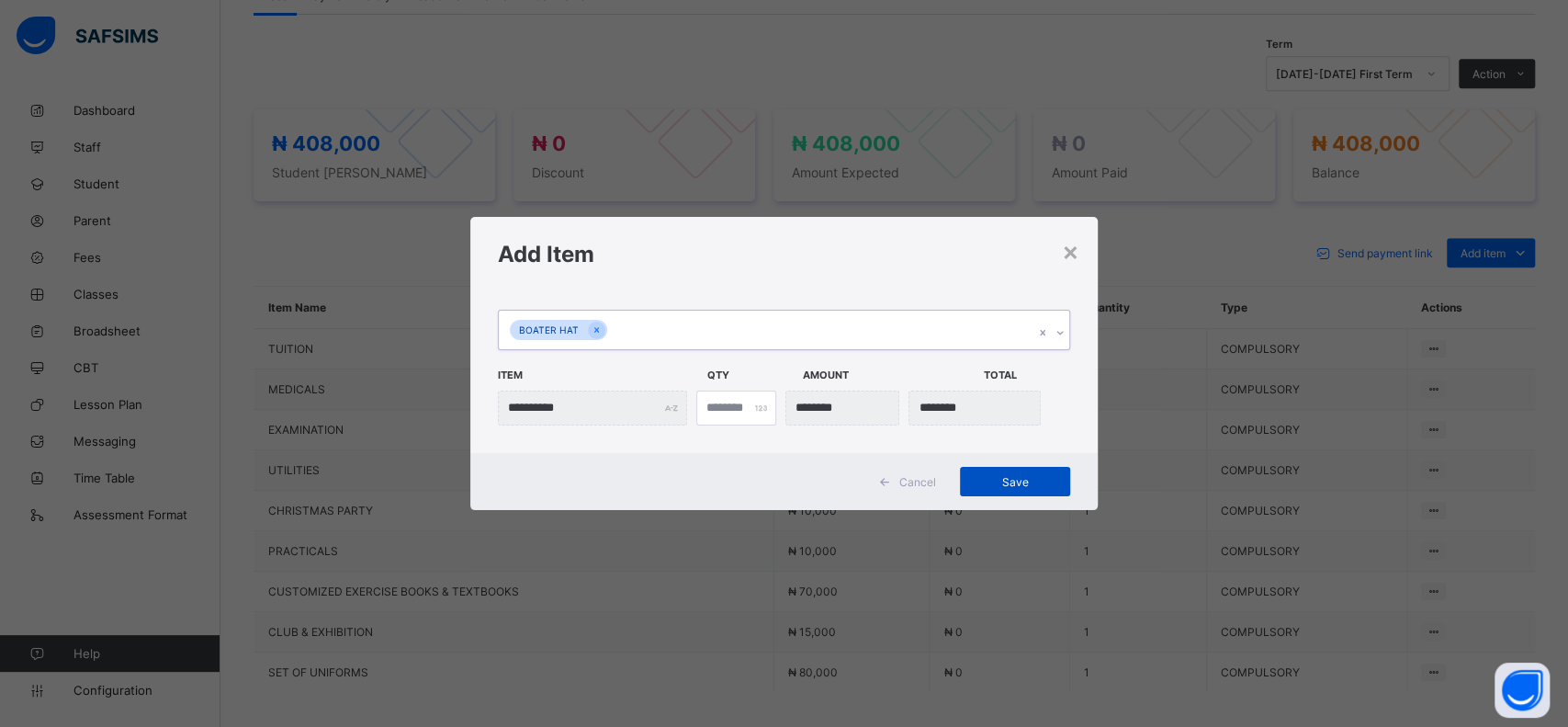
click at [1035, 486] on span "Save" at bounding box center [1015, 482] width 82 height 14
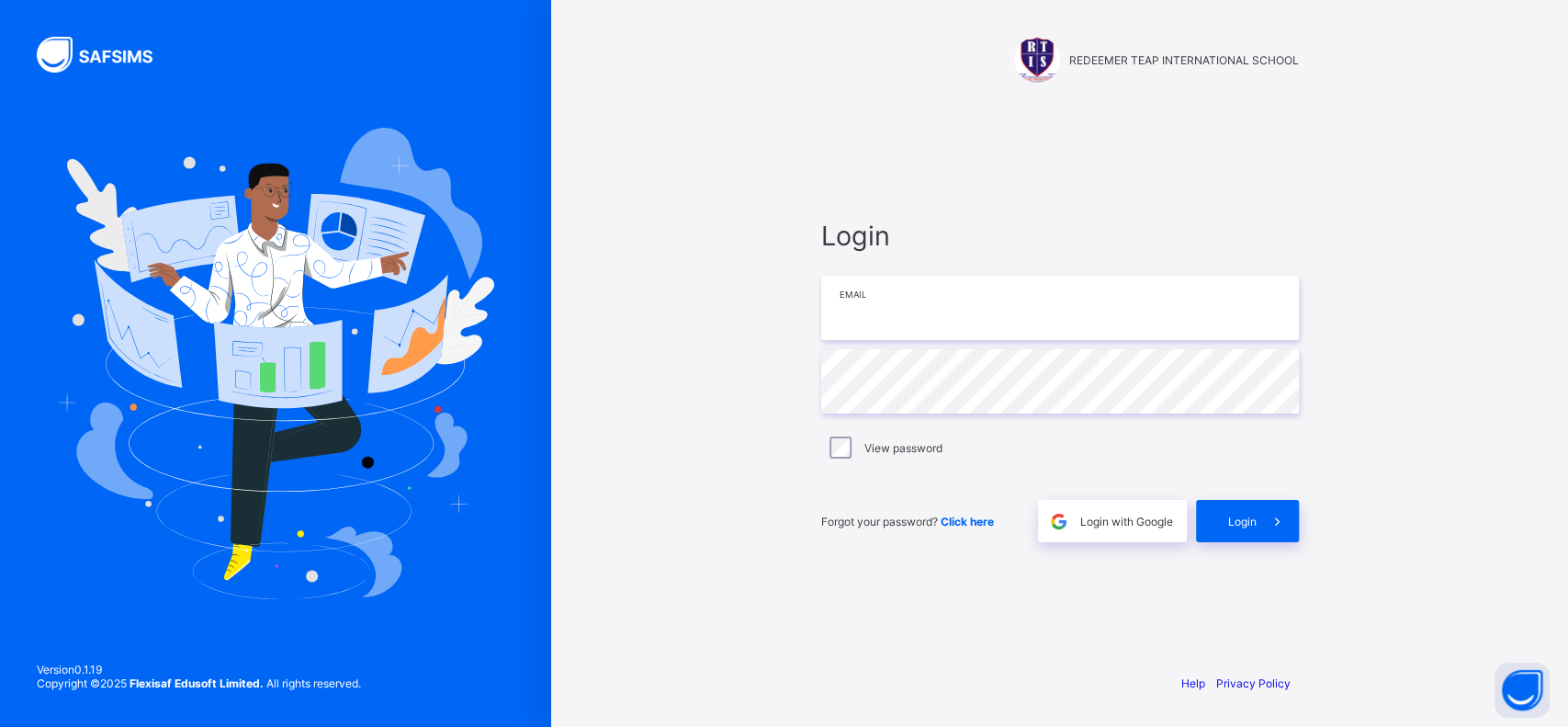
click at [952, 327] on input "email" at bounding box center [1059, 308] width 478 height 64
click at [749, 611] on div "REDEEMER TEAP INTERNATIONAL SCHOOL Login Email Password View password Forgot yo…" at bounding box center [1059, 364] width 1017 height 727
click at [891, 310] on input "email" at bounding box center [1059, 308] width 478 height 64
click at [869, 323] on input "email" at bounding box center [1059, 308] width 478 height 64
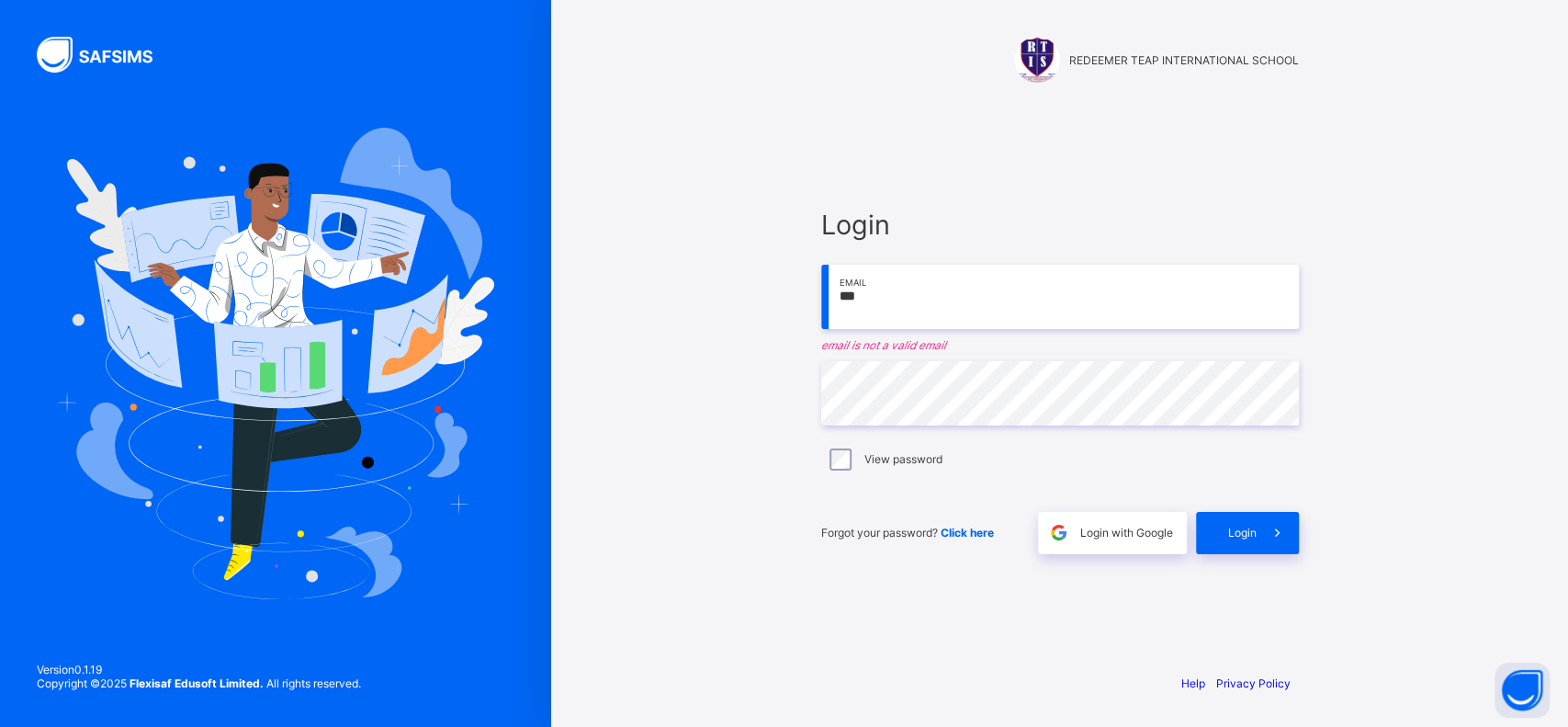
type input "**********"
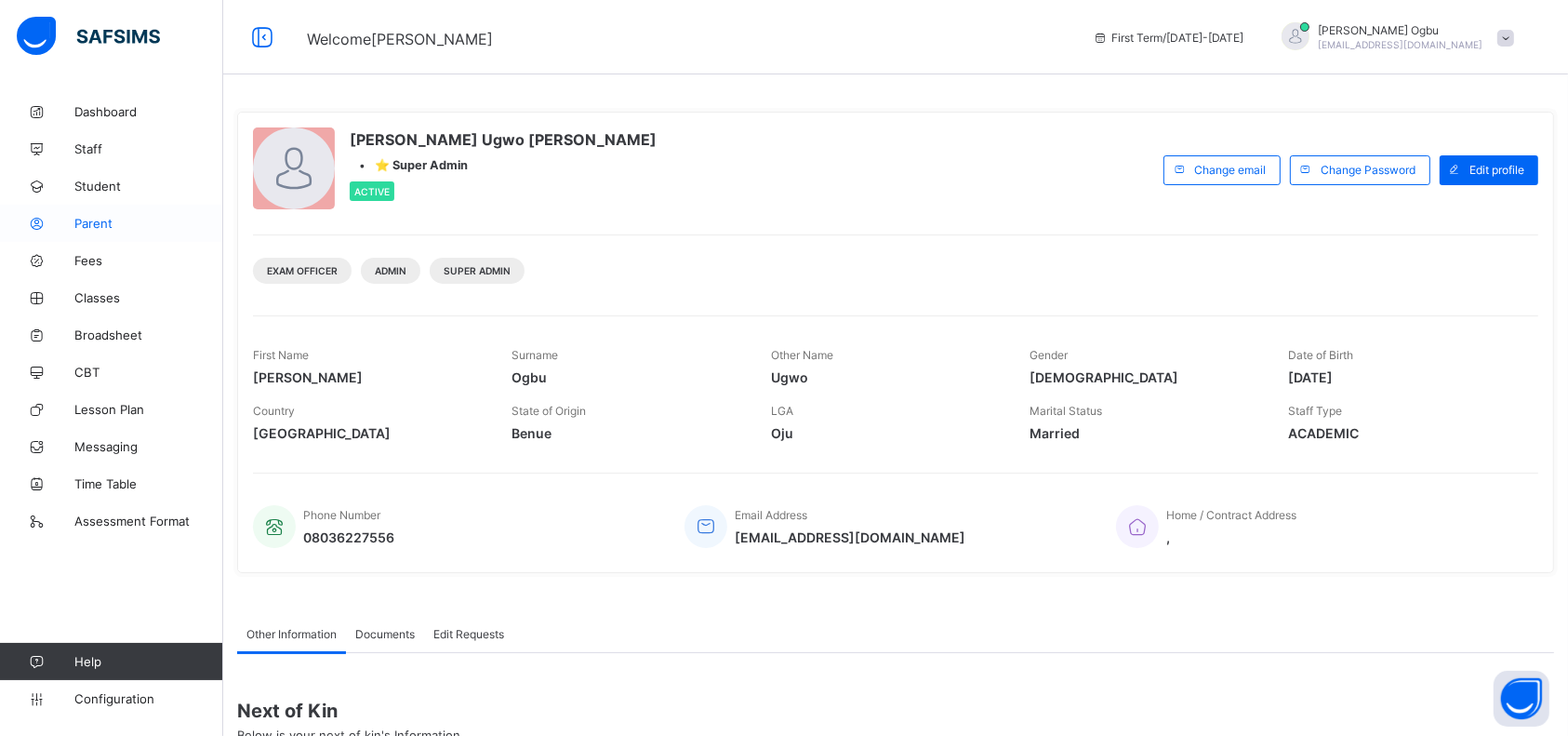
click at [101, 230] on span "Parent" at bounding box center [149, 223] width 149 height 15
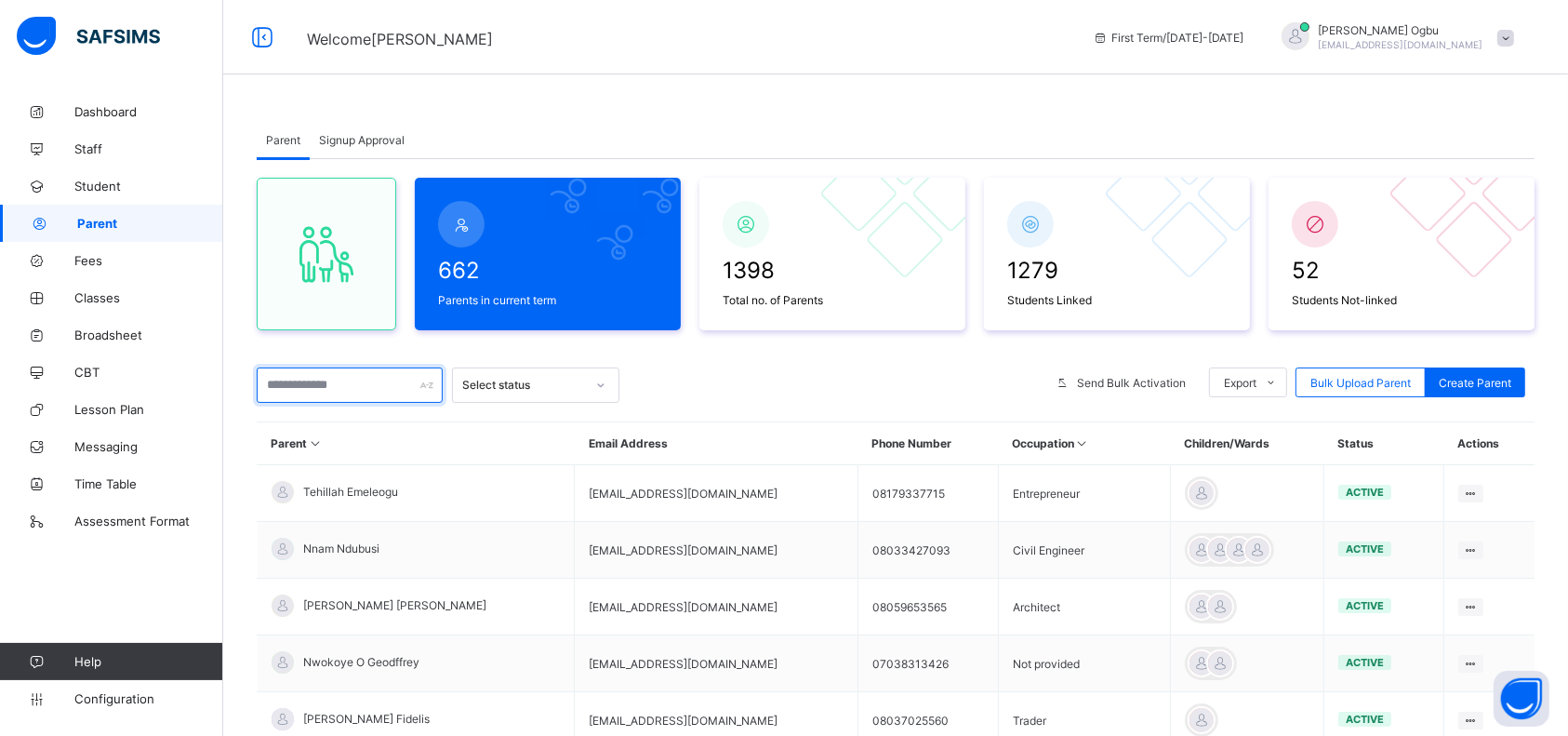
click at [369, 381] on input "text" at bounding box center [349, 386] width 186 height 36
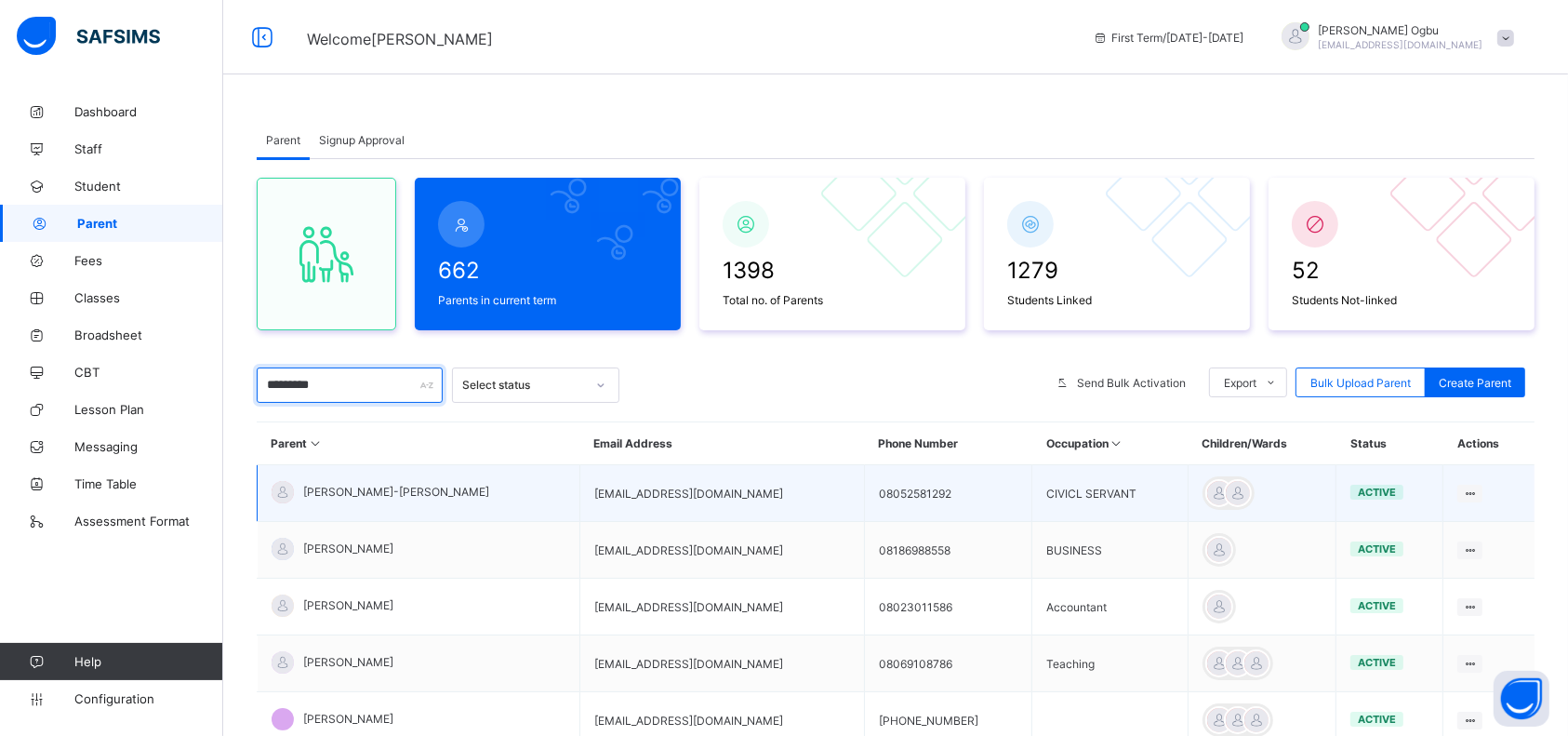
type input "*********"
click at [375, 487] on span "[PERSON_NAME]-[PERSON_NAME]" at bounding box center [396, 491] width 186 height 14
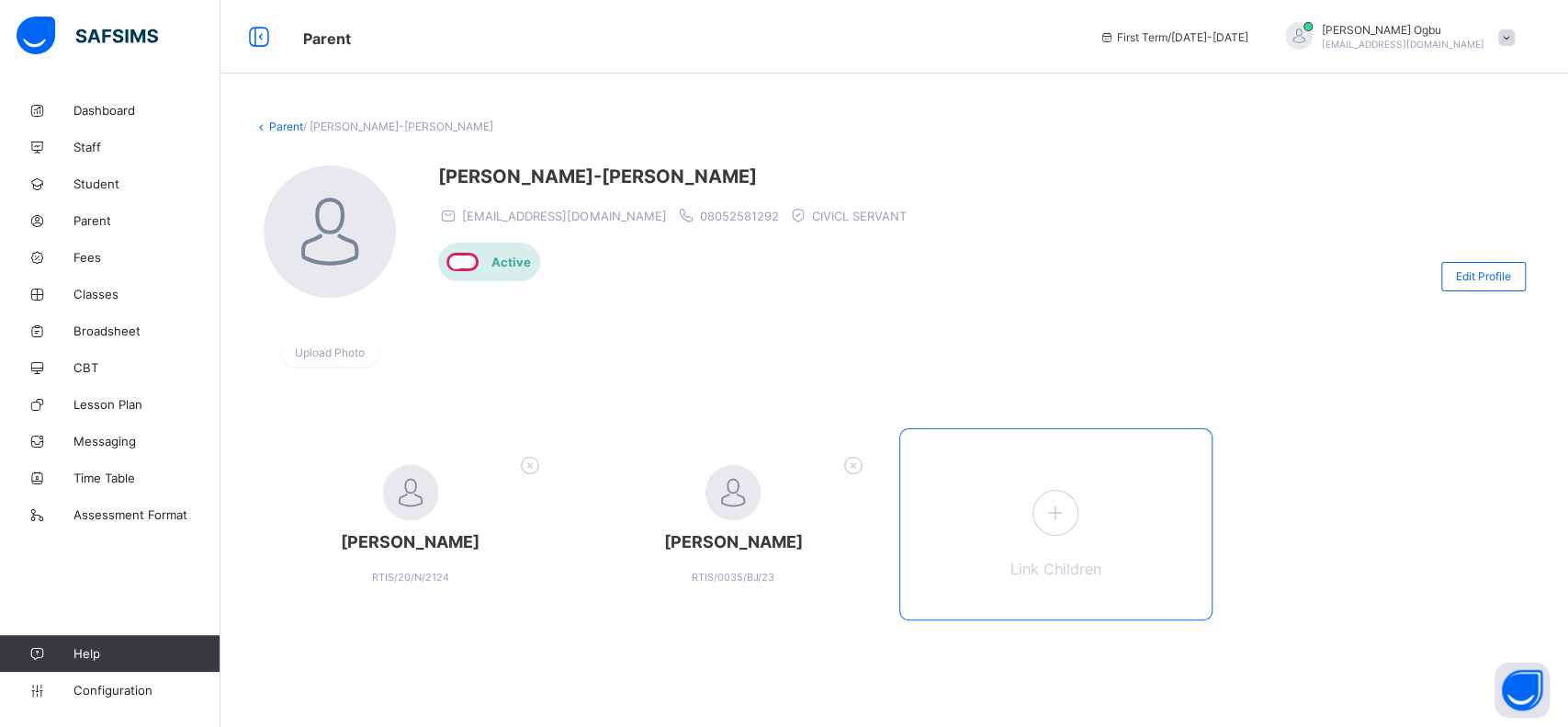
click at [1069, 511] on icon at bounding box center [1055, 512] width 33 height 28
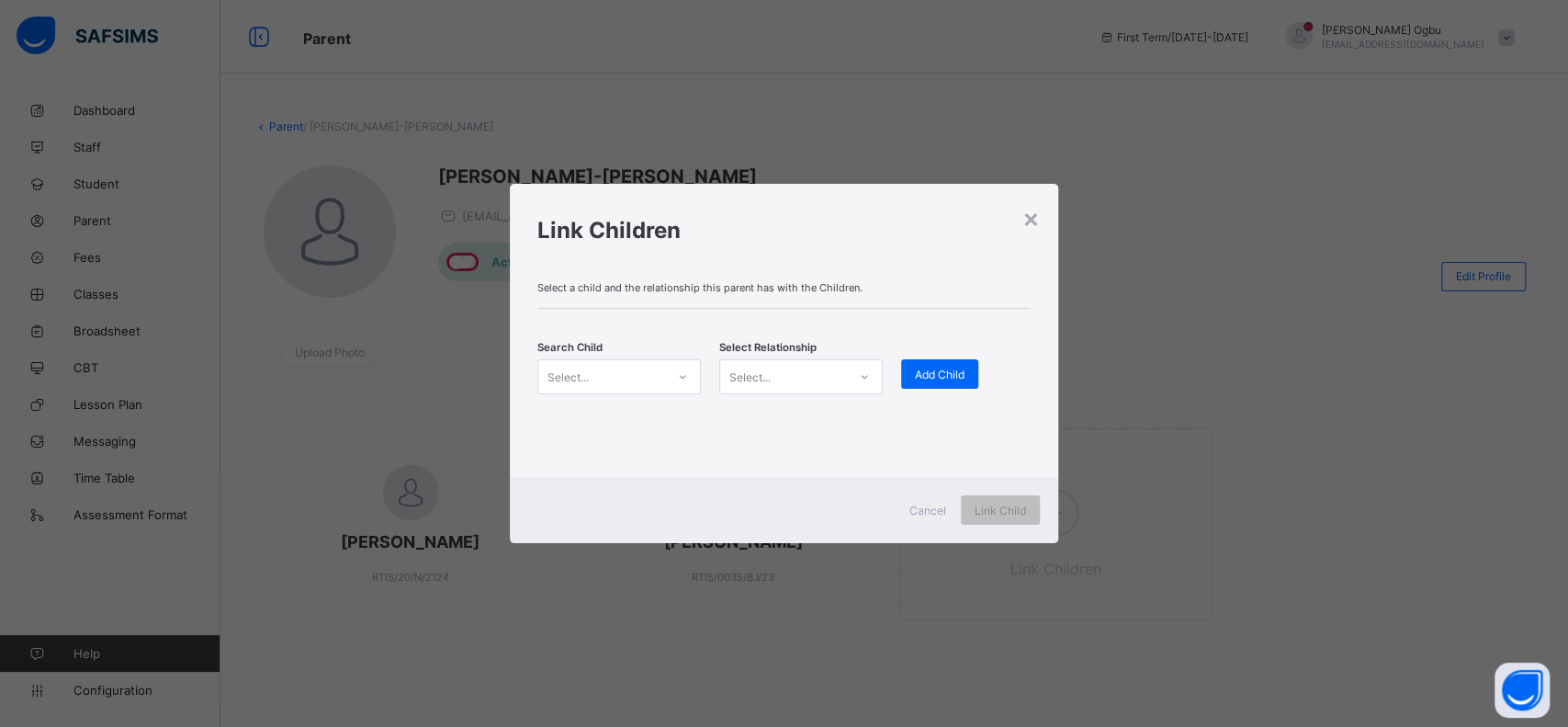
click at [571, 368] on div "Select..." at bounding box center [568, 377] width 41 height 35
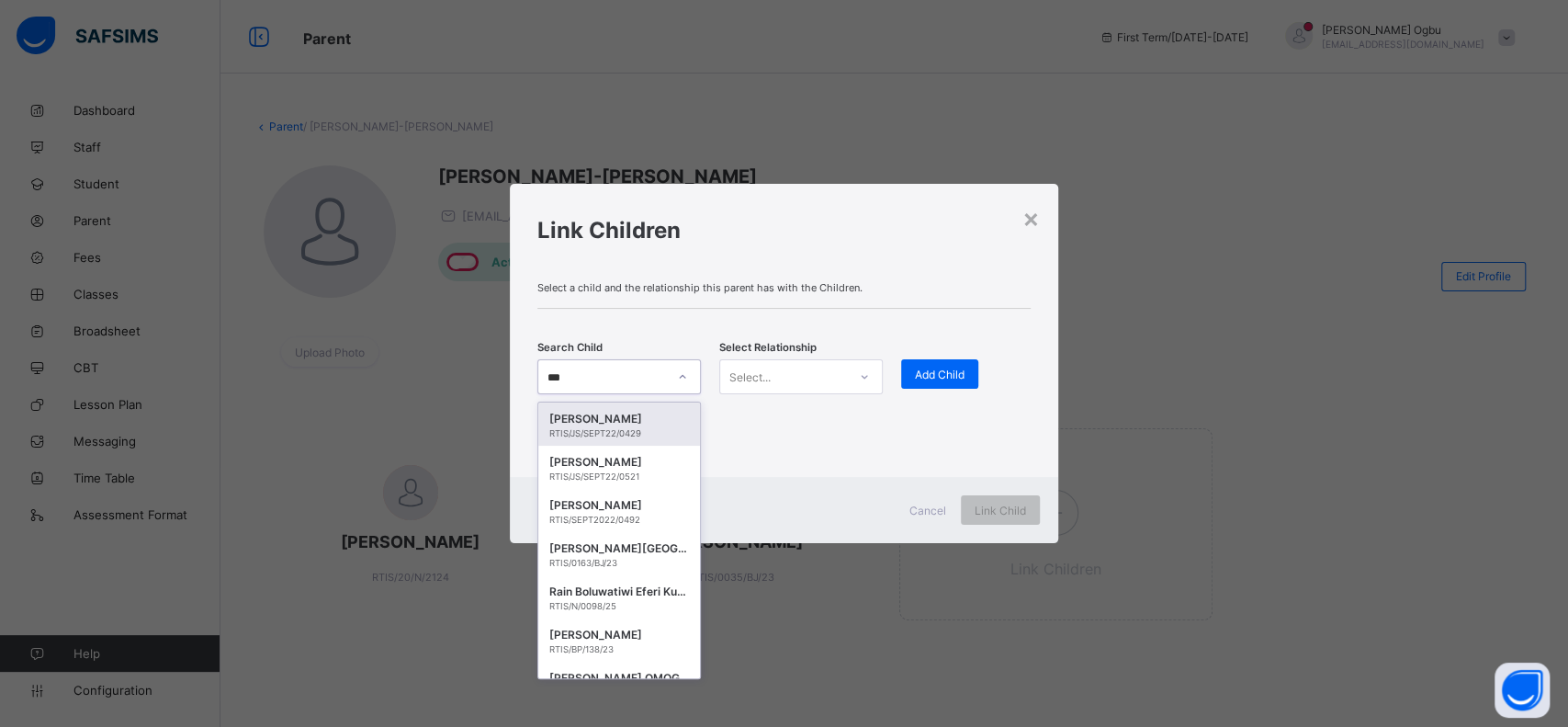
type input "****"
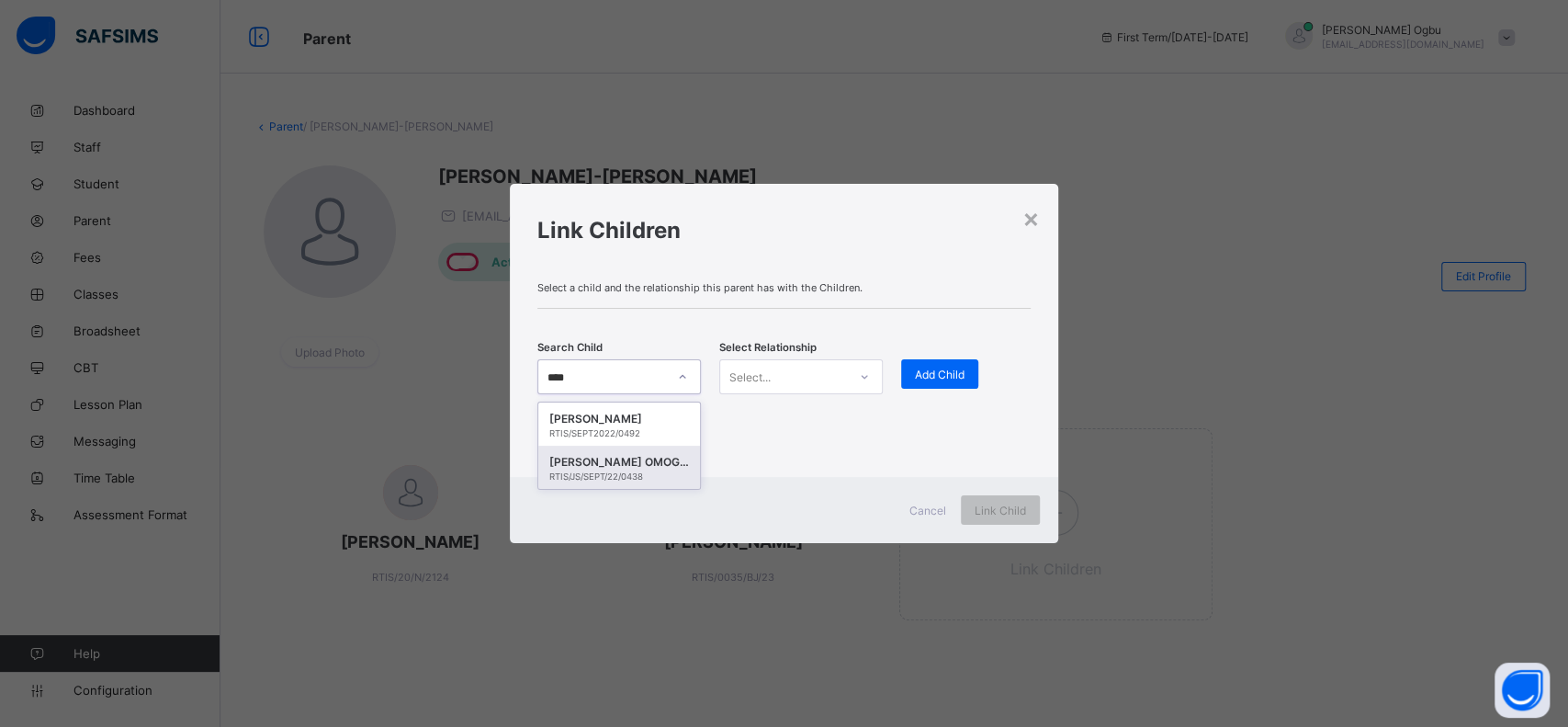
click at [636, 490] on div "[PERSON_NAME] RTIS/SEPT2022/0492 [PERSON_NAME] OMOGHENA [PERSON_NAME]-AINOMHE R…" at bounding box center [619, 446] width 164 height 88
click at [621, 469] on div "[PERSON_NAME] OMOGHENA [PERSON_NAME]-AINOMHE" at bounding box center [620, 462] width 139 height 19
click at [621, 469] on div "Select a child and the relationship this parent has with the Children. Search C…" at bounding box center [784, 371] width 549 height 209
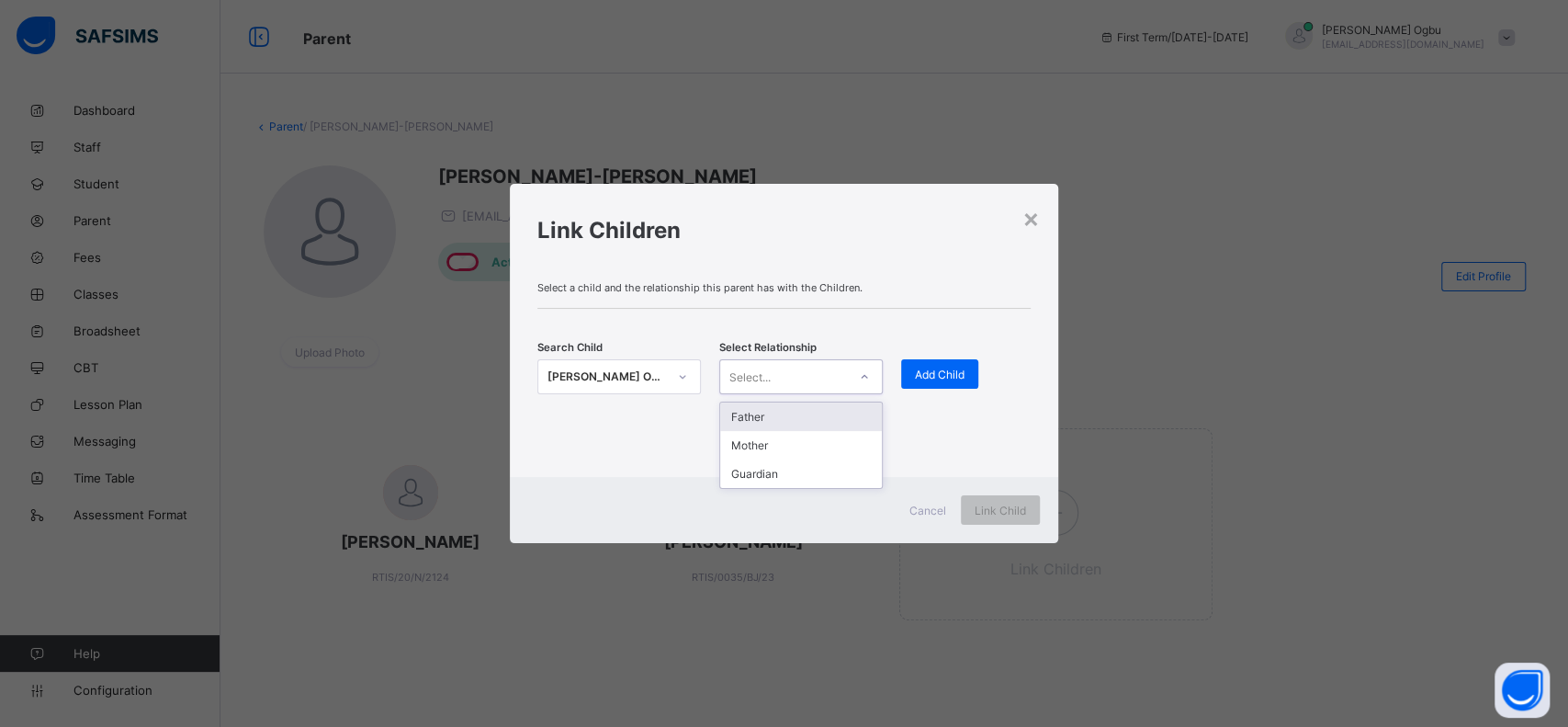
click at [800, 384] on div "Select..." at bounding box center [784, 377] width 127 height 26
click at [753, 444] on div "Mother" at bounding box center [801, 445] width 162 height 28
click at [617, 375] on div "[PERSON_NAME] OMOGHENA [PERSON_NAME]-AINOMHE" at bounding box center [608, 376] width 120 height 19
click at [626, 398] on div "Search Child [PERSON_NAME] OMOGHENA [PERSON_NAME]-AINOMHE RTIS/JS/SEPT/22/0438 …" at bounding box center [784, 376] width 493 height 81
click at [621, 364] on div "[PERSON_NAME] OMOGHENA [PERSON_NAME]-AINOMHE RTIS/JS/SEPT/22/0438" at bounding box center [601, 377] width 127 height 26
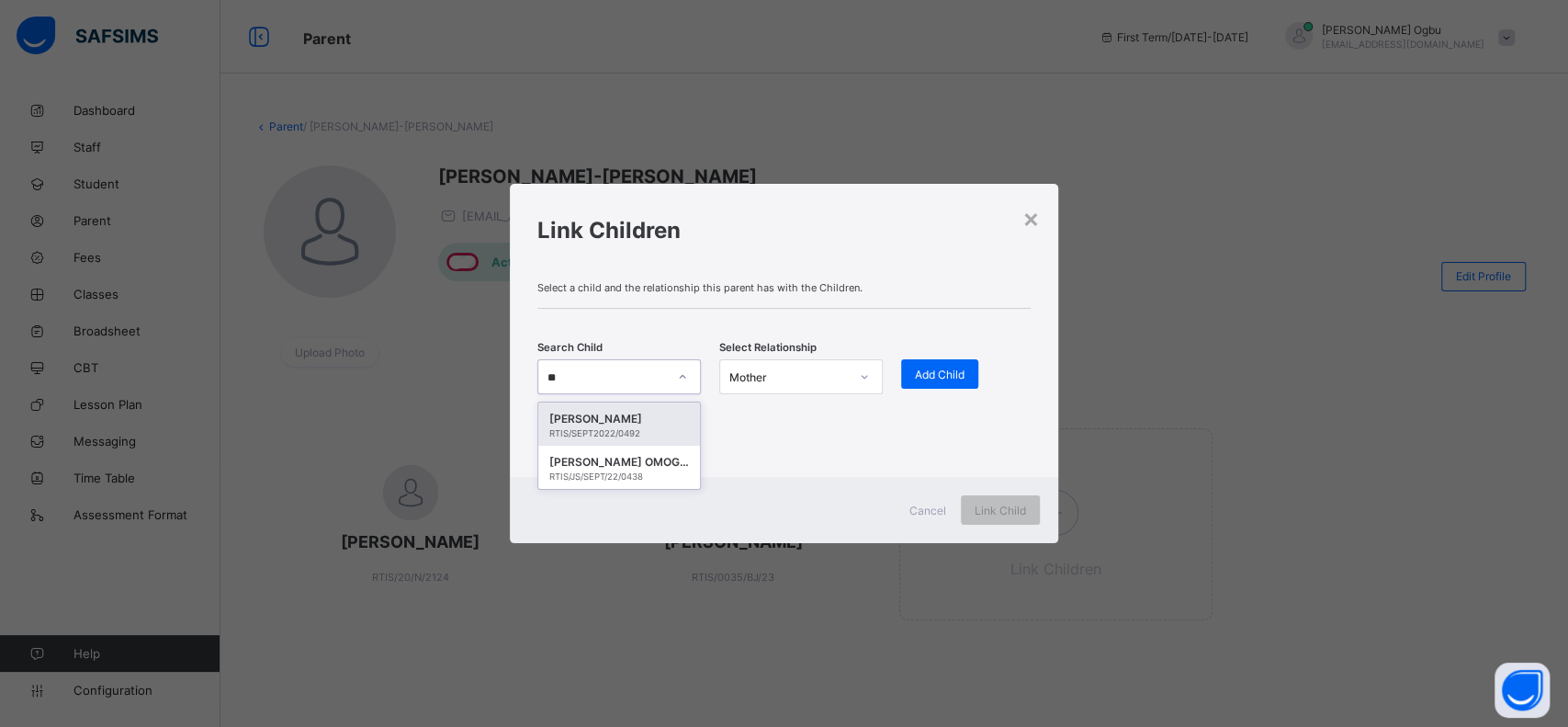
type input "*"
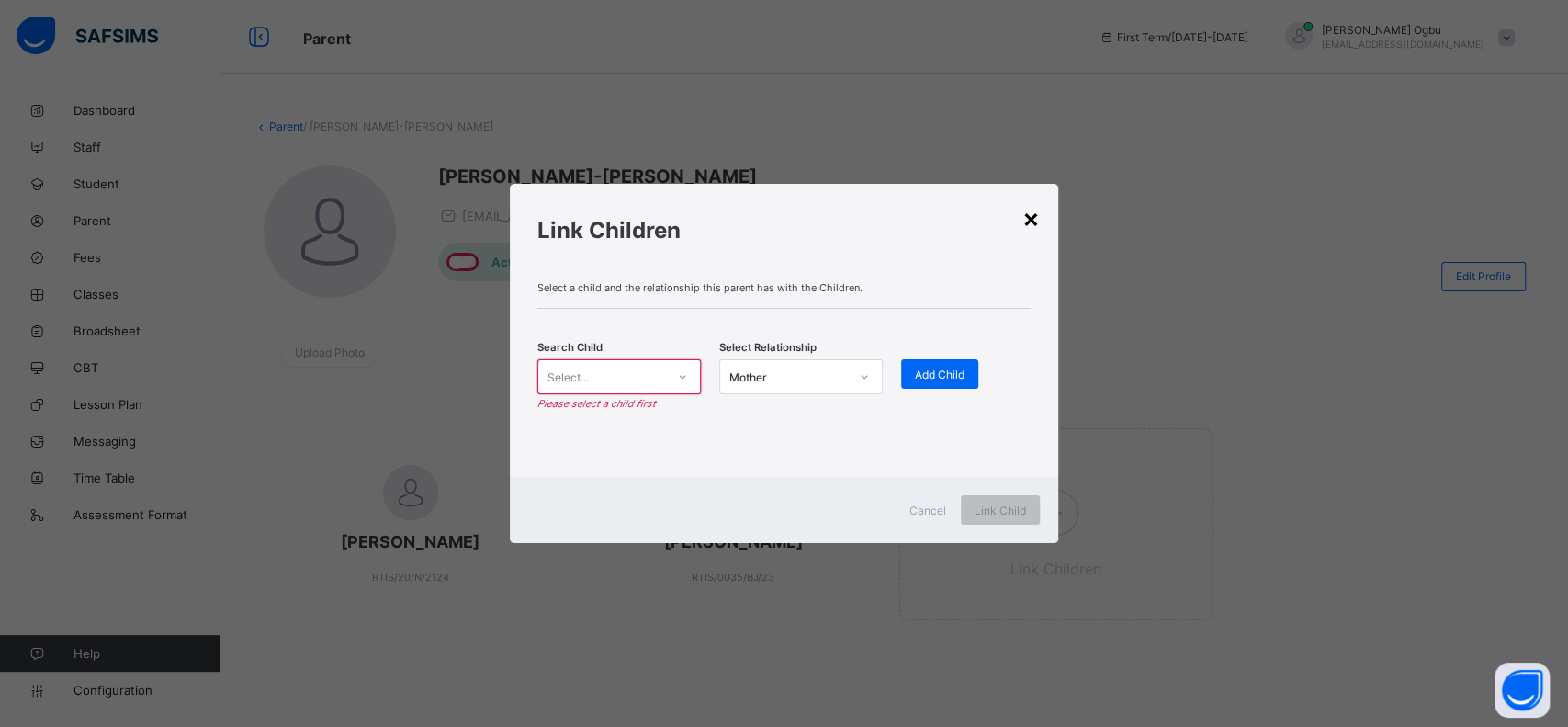
click at [1036, 222] on div "×" at bounding box center [1031, 218] width 18 height 31
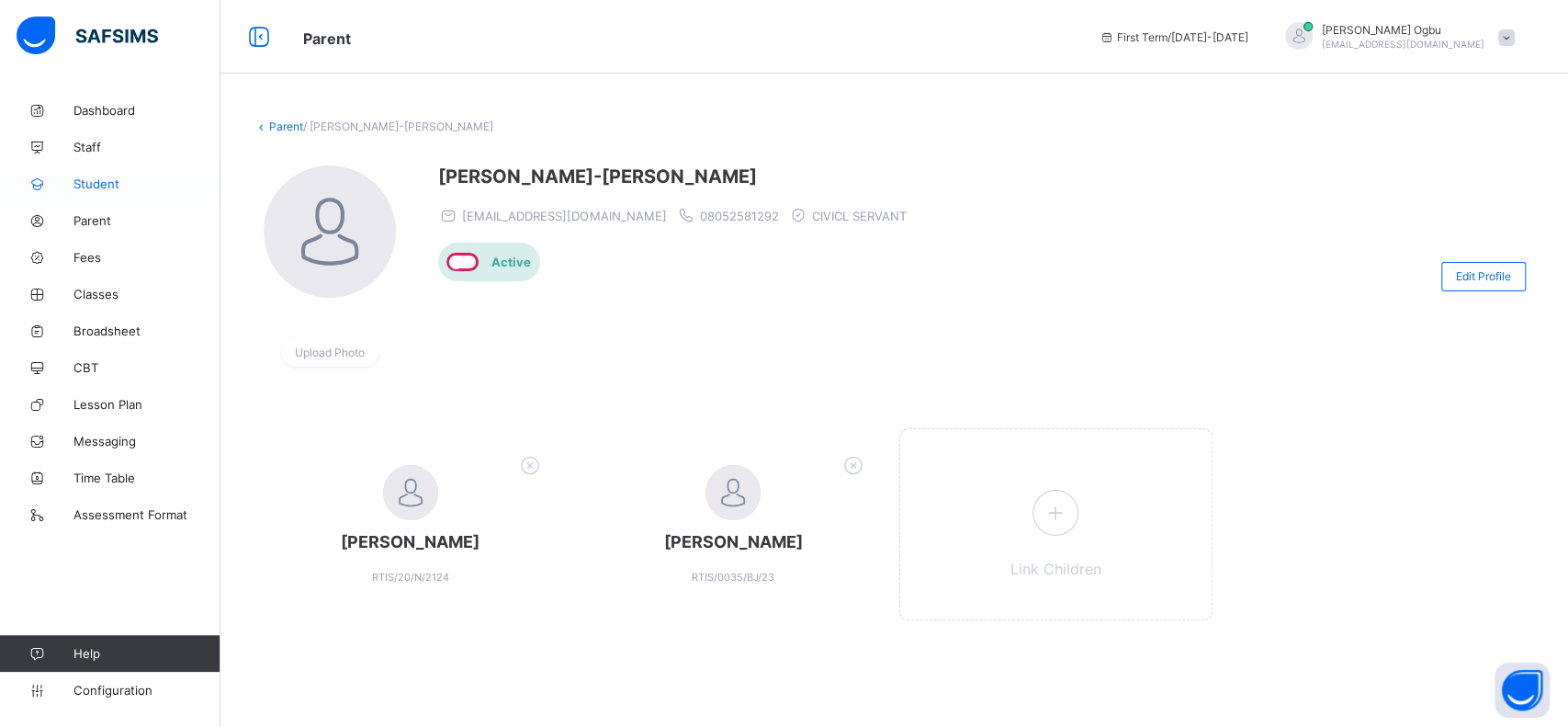
click at [89, 180] on span "Student" at bounding box center [147, 184] width 147 height 15
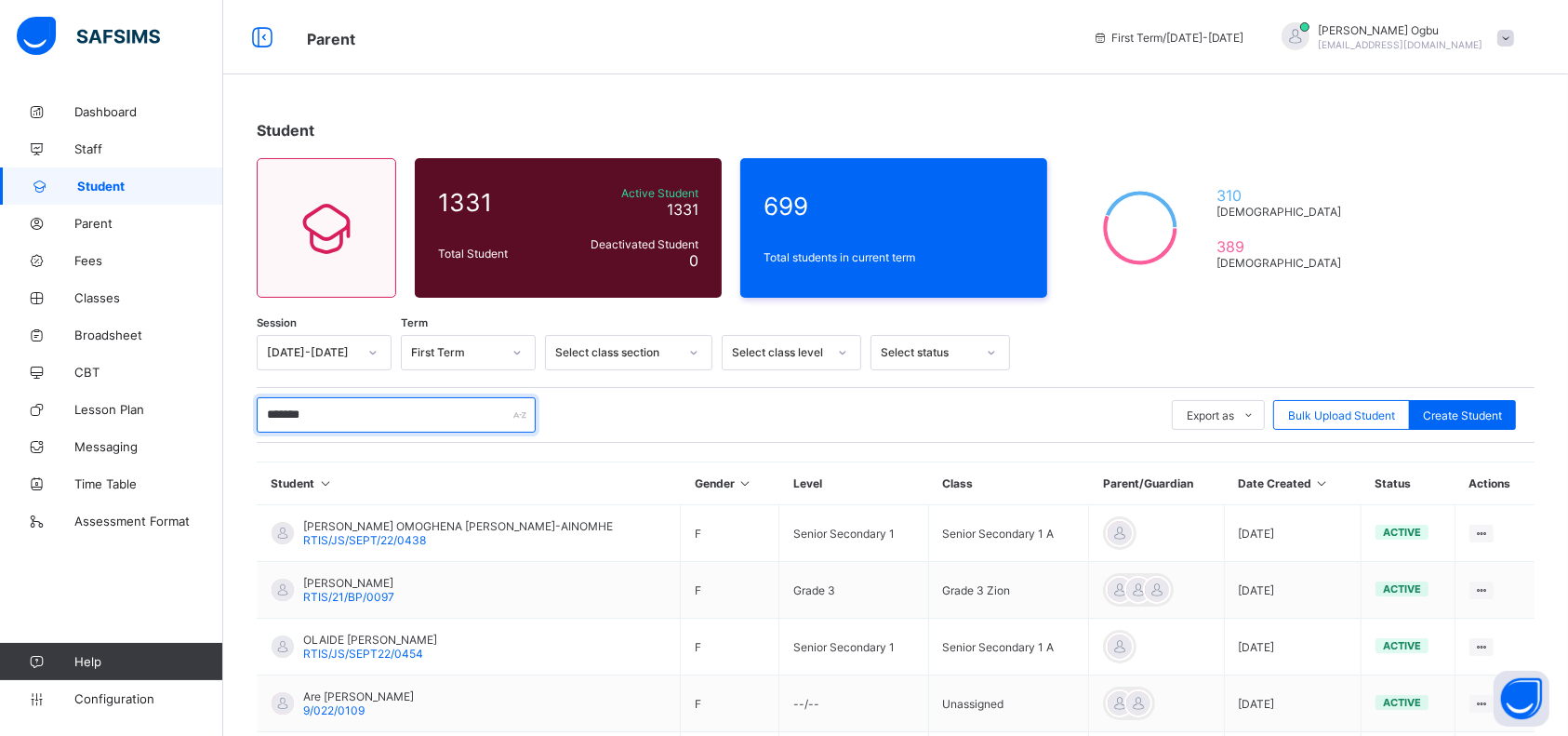
type input "*******"
click at [177, 584] on div "Dashboard Staff Student Parent Fees Classes Broadsheet CBT Lesson Plan Messagin…" at bounding box center [111, 405] width 224 height 661
click at [97, 221] on span "Parent" at bounding box center [149, 223] width 149 height 15
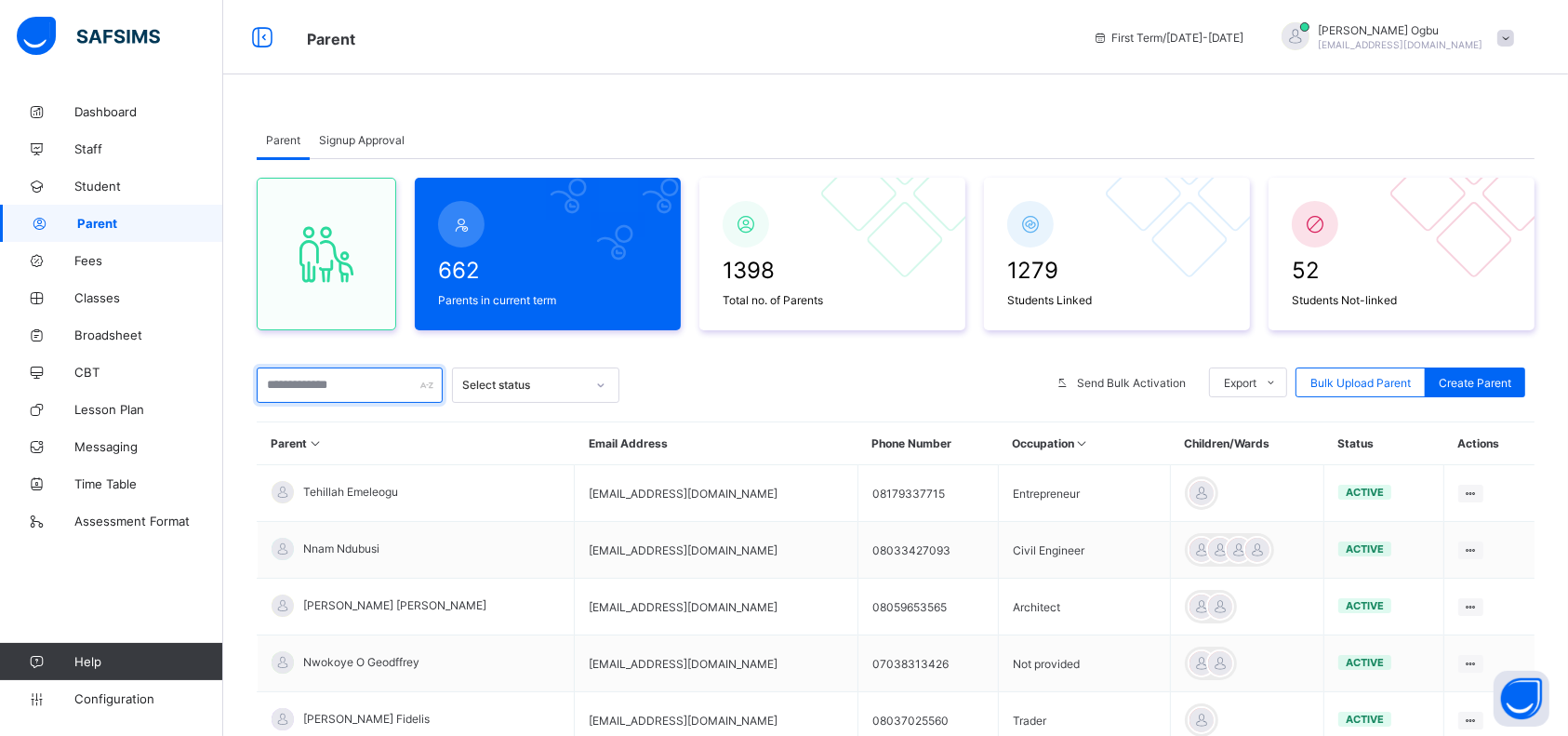
click at [338, 382] on input "text" at bounding box center [349, 386] width 186 height 36
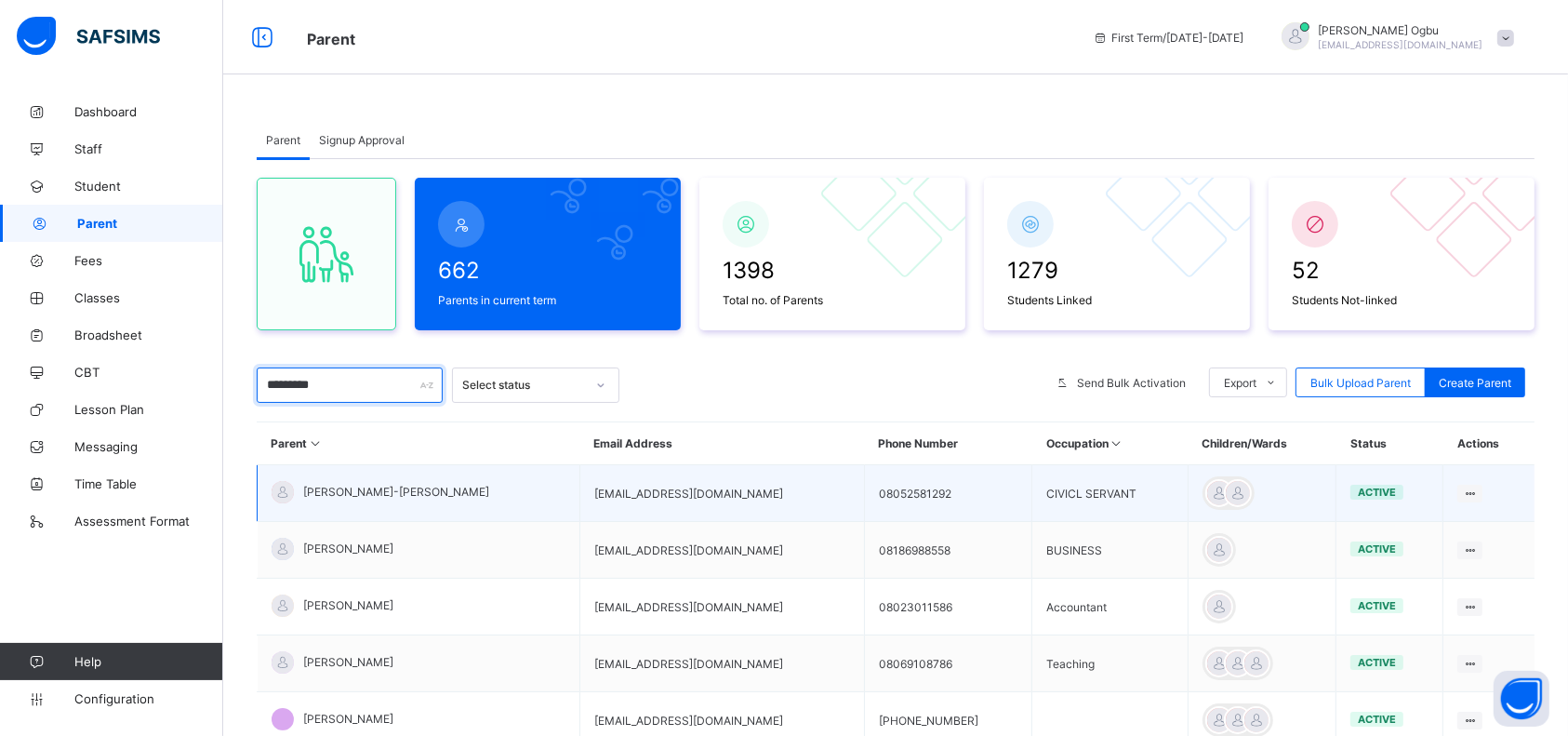
type input "*********"
click at [389, 489] on span "[PERSON_NAME]-[PERSON_NAME]" at bounding box center [396, 491] width 186 height 14
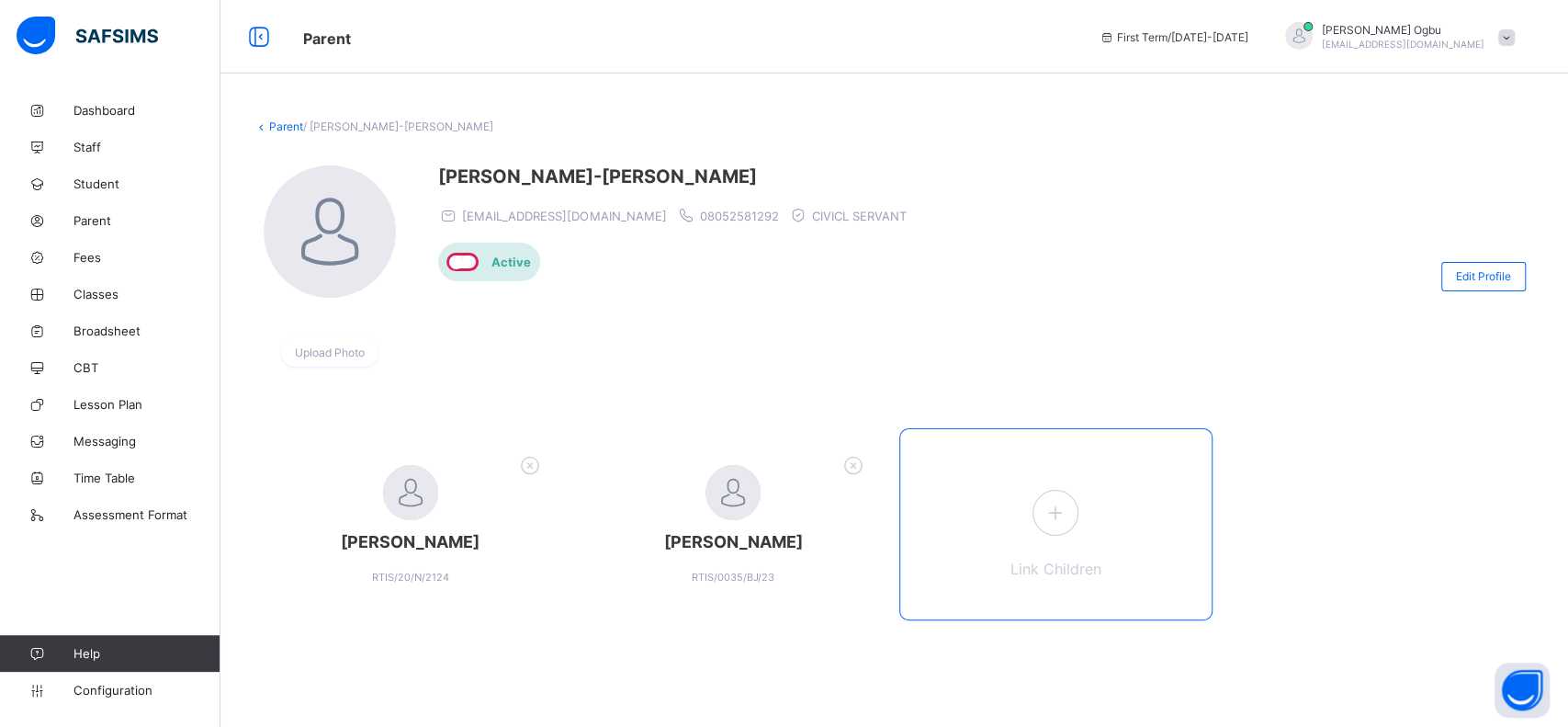
click at [1056, 516] on icon at bounding box center [1055, 512] width 33 height 28
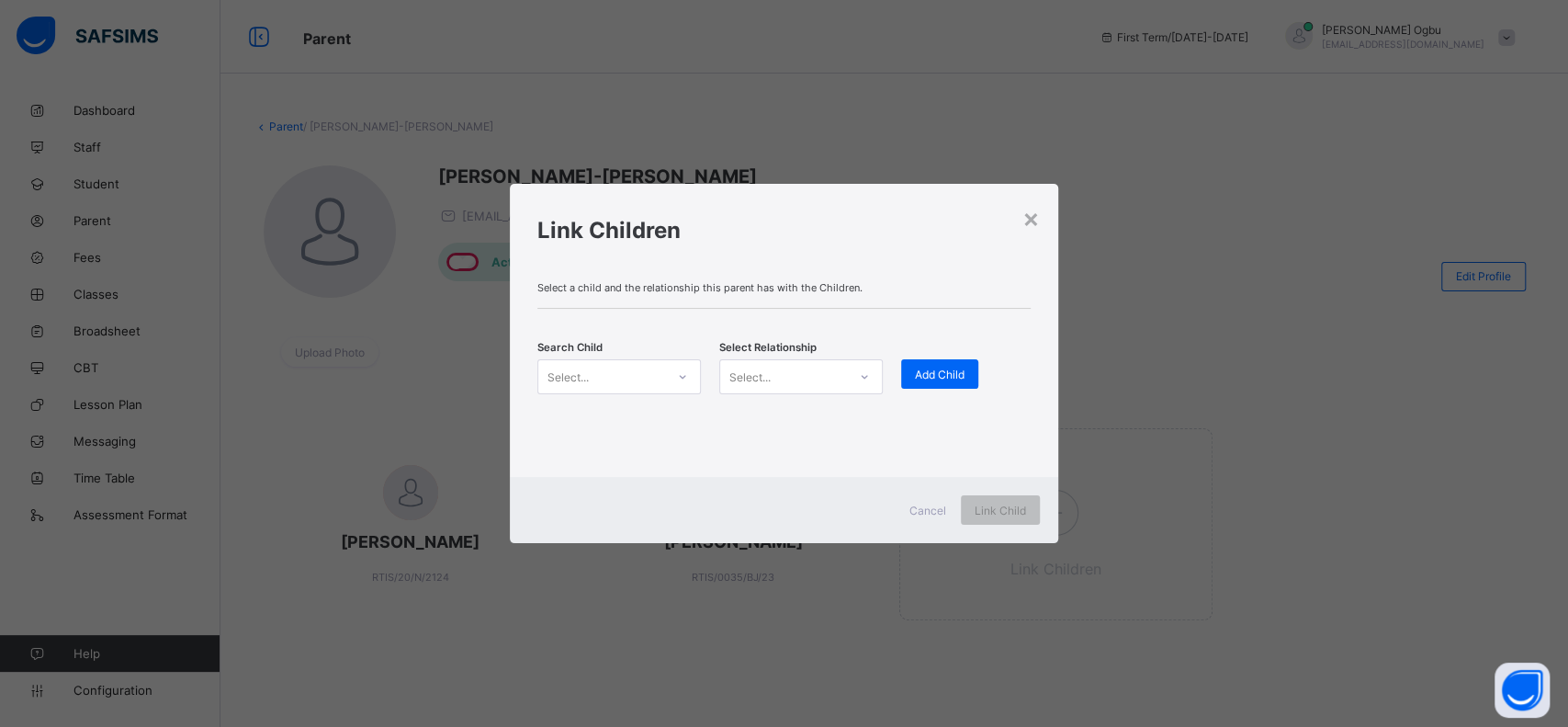
click at [630, 372] on div "Select..." at bounding box center [601, 377] width 127 height 26
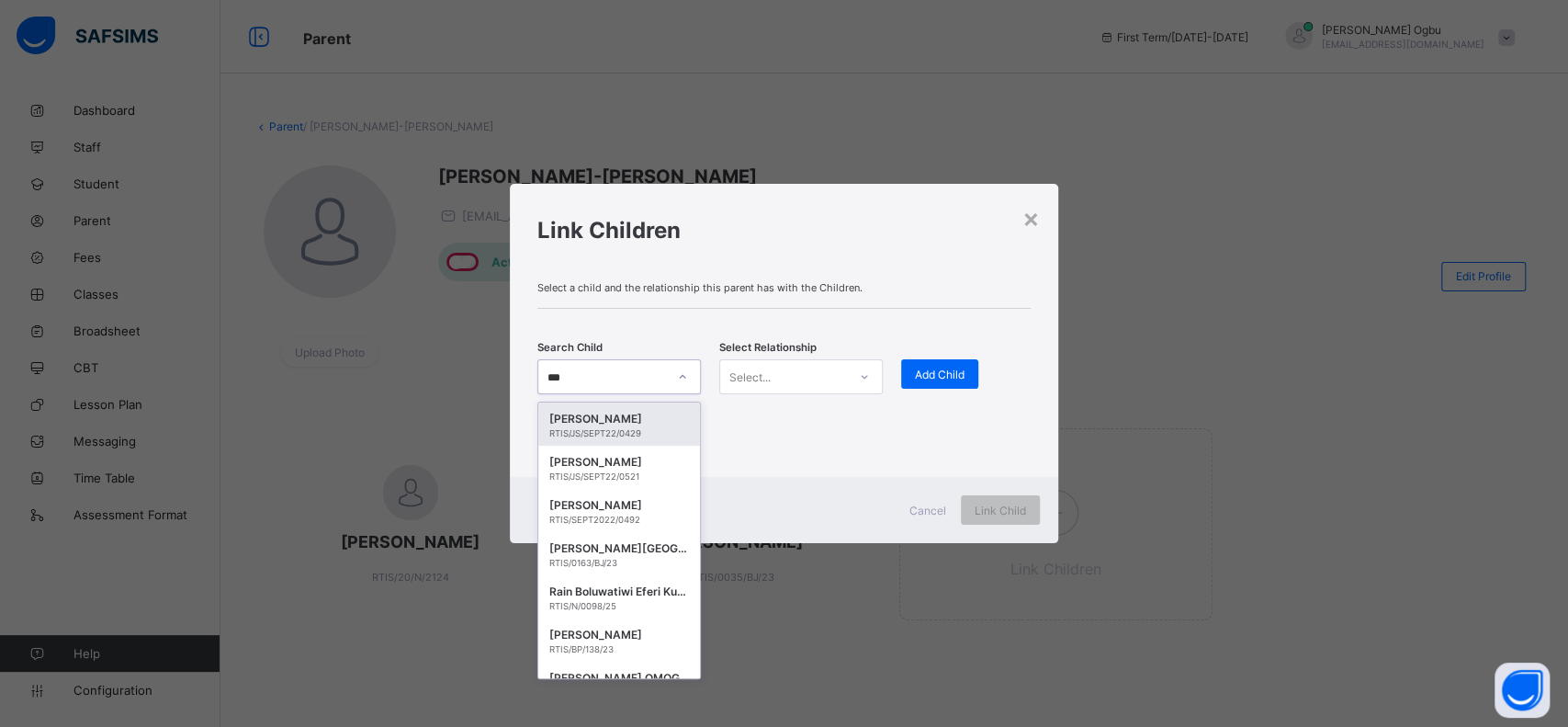
type input "****"
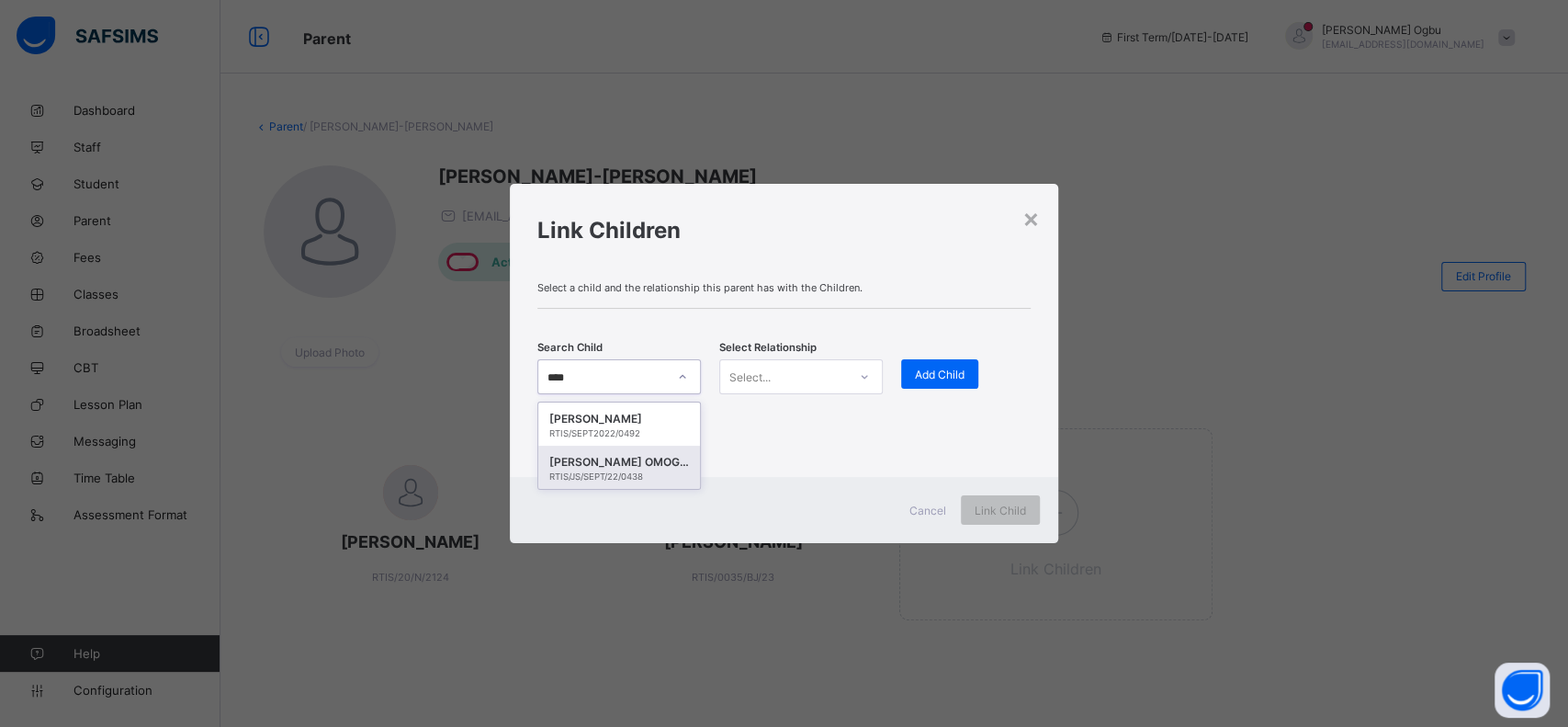
click at [606, 470] on div "[PERSON_NAME] OMOGHENA [PERSON_NAME]-AINOMHE" at bounding box center [620, 462] width 139 height 19
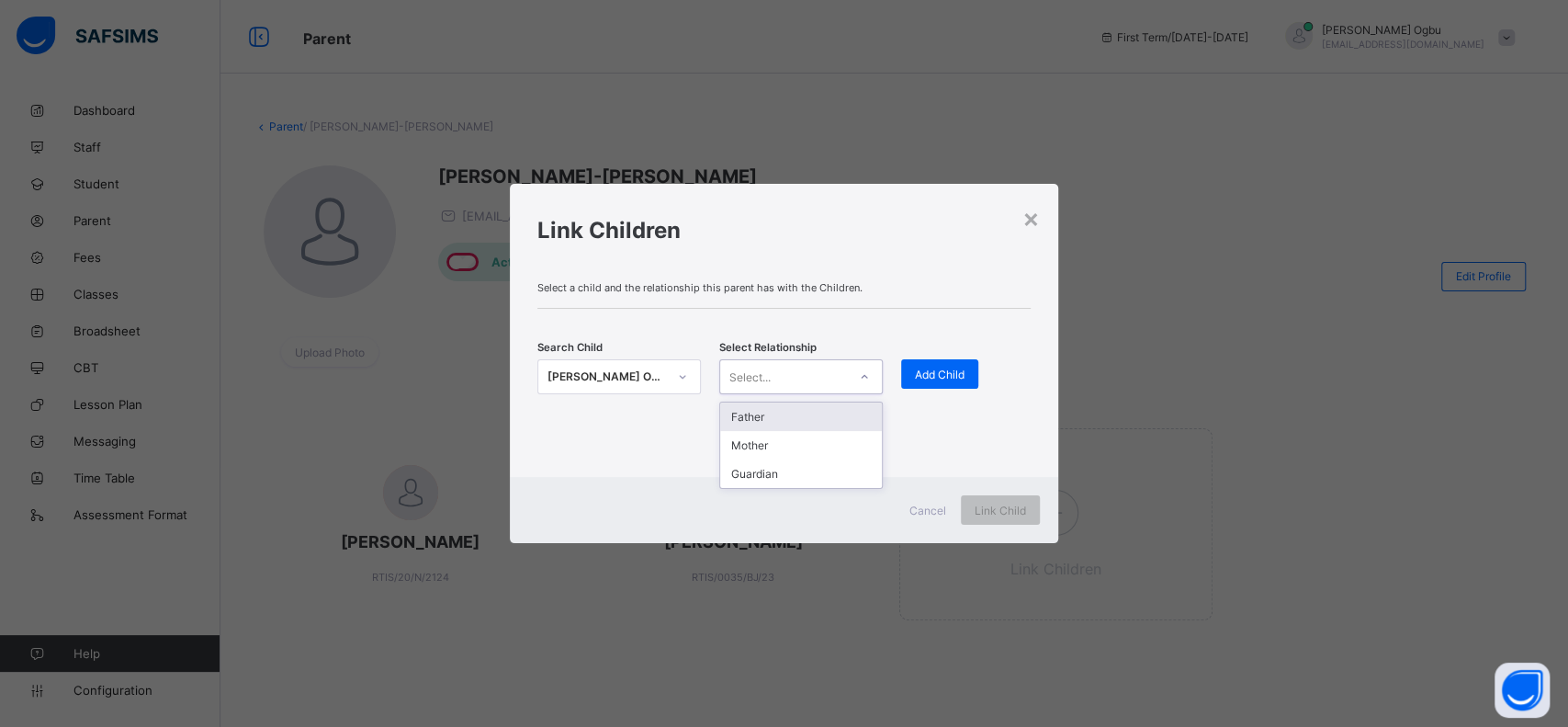
click at [778, 381] on div "Select..." at bounding box center [784, 377] width 127 height 26
click at [745, 448] on div "Mother" at bounding box center [801, 445] width 162 height 28
click at [949, 368] on span "Add Child" at bounding box center [940, 374] width 50 height 14
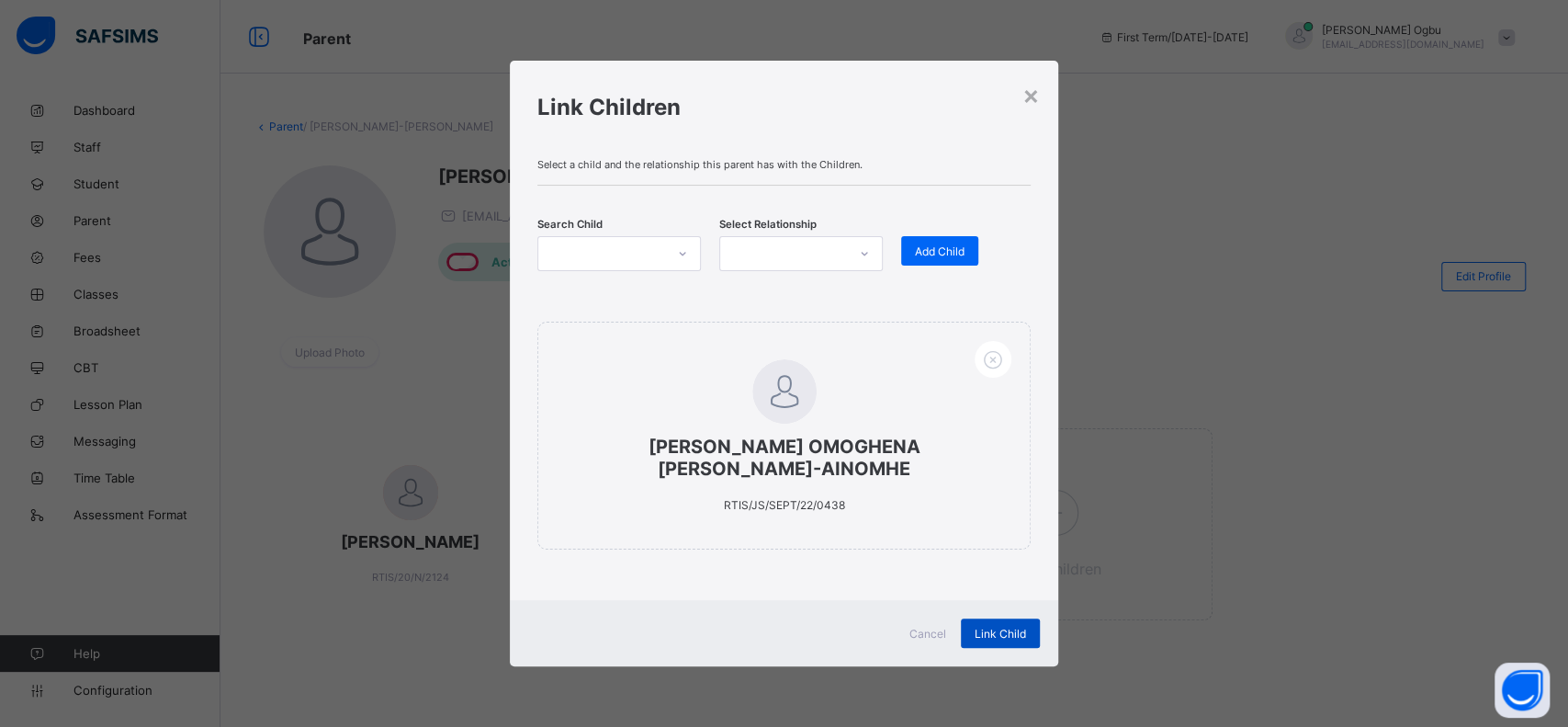
click at [990, 627] on span "Link Child" at bounding box center [1000, 634] width 51 height 14
